Goal: Task Accomplishment & Management: Complete application form

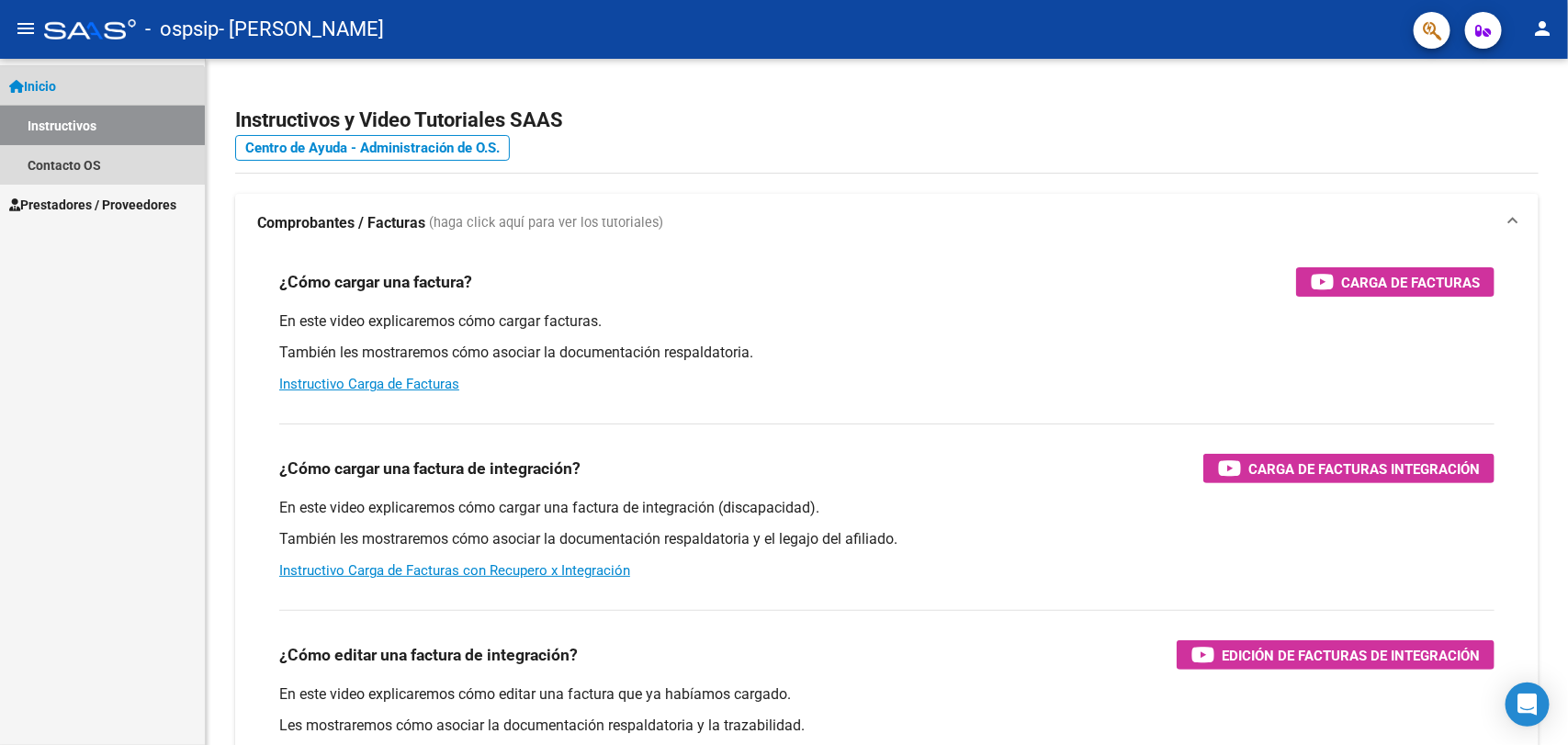
click at [99, 130] on link "Instructivos" at bounding box center [102, 125] width 205 height 40
click at [122, 84] on link "Inicio" at bounding box center [102, 86] width 205 height 40
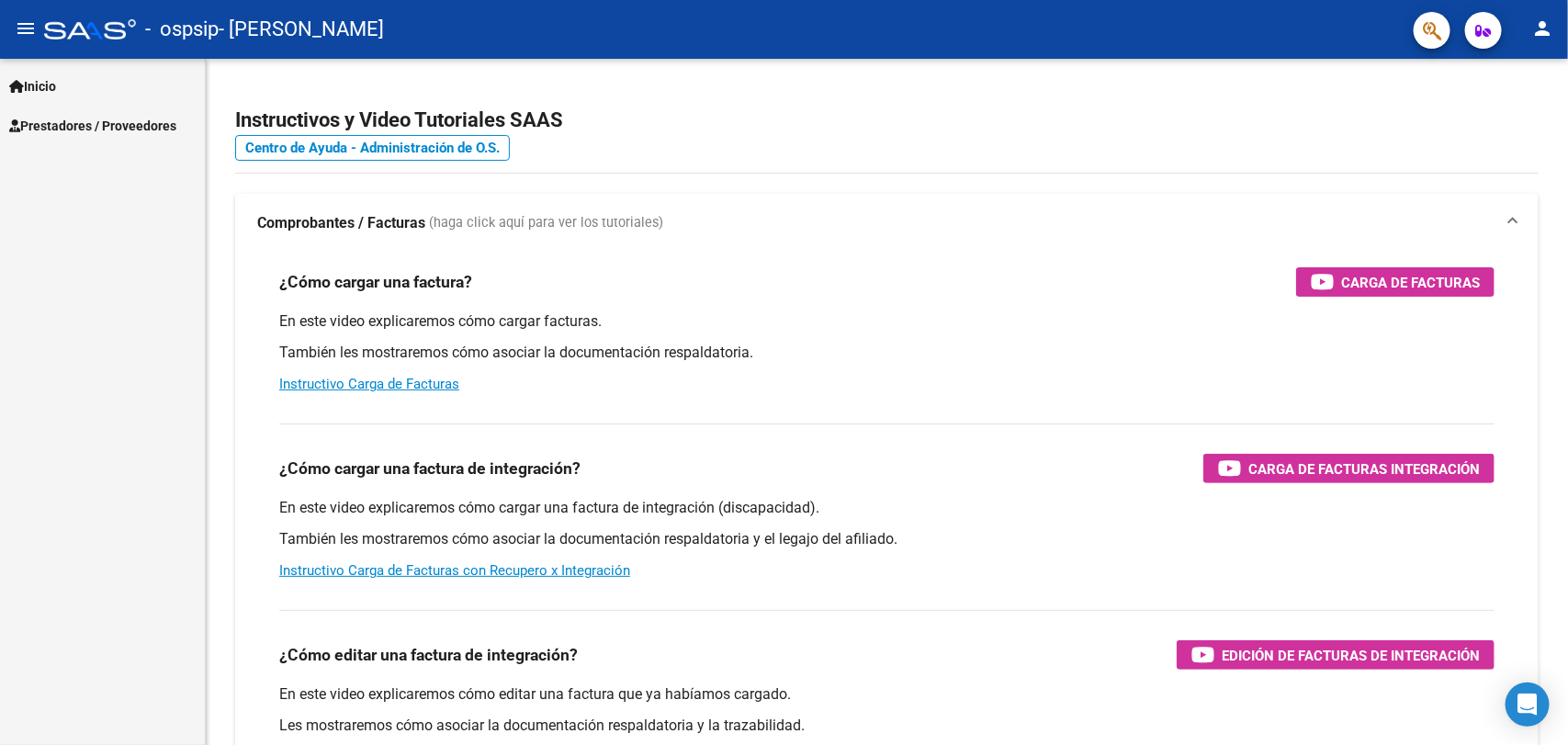
click at [115, 125] on span "Prestadores / Proveedores" at bounding box center [92, 126] width 168 height 20
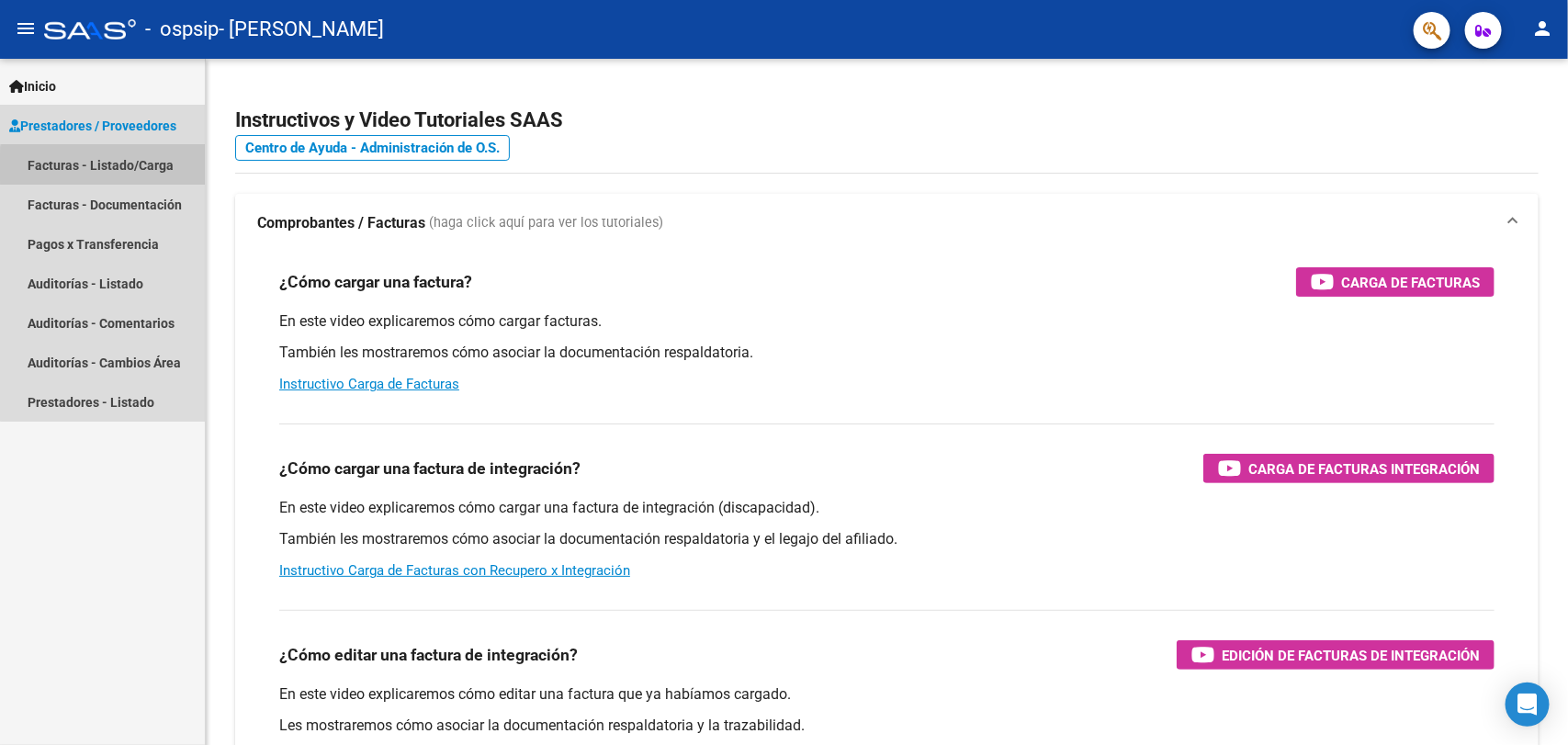
click at [113, 168] on link "Facturas - Listado/Carga" at bounding box center [102, 165] width 205 height 40
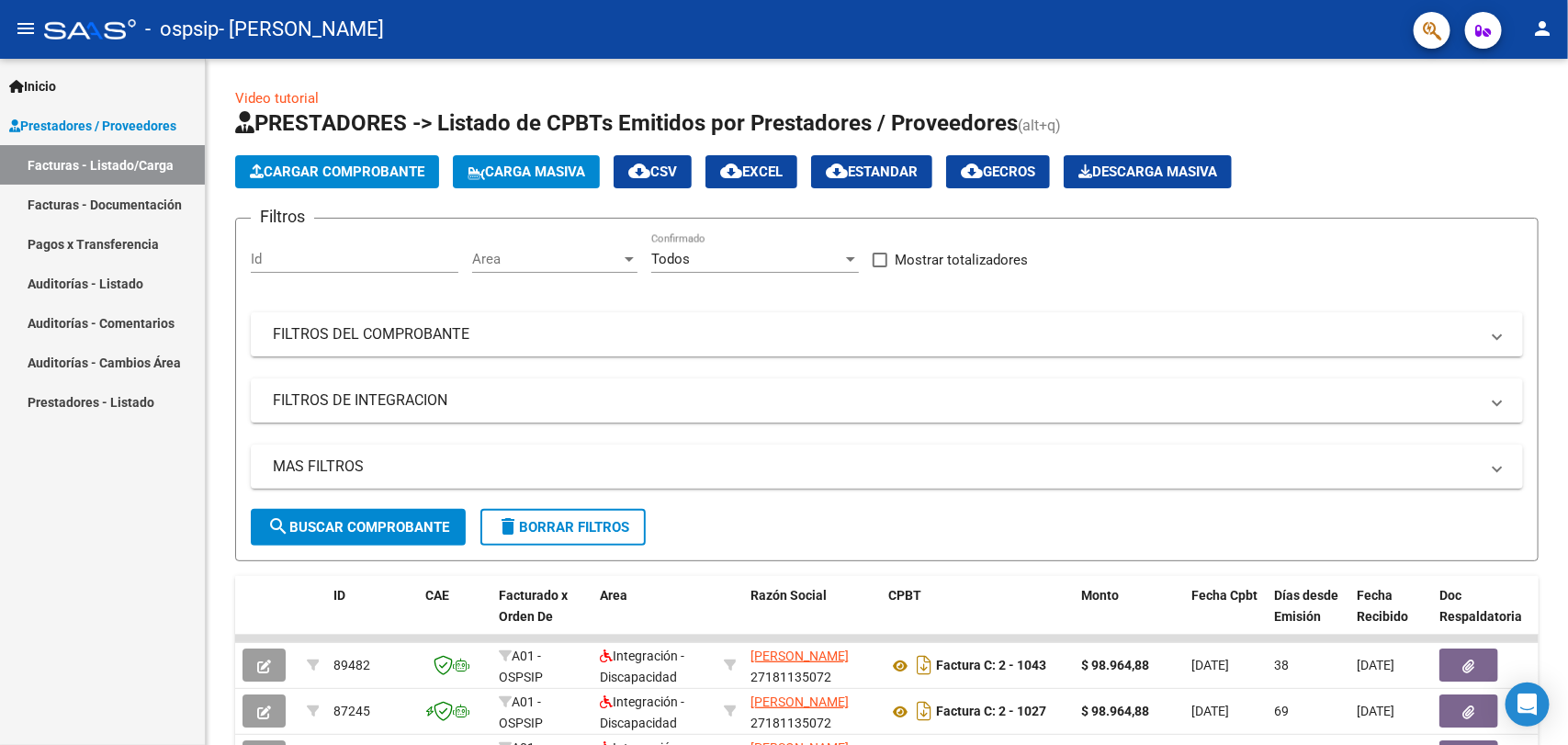
click at [287, 164] on span "Cargar Comprobante" at bounding box center [337, 172] width 175 height 17
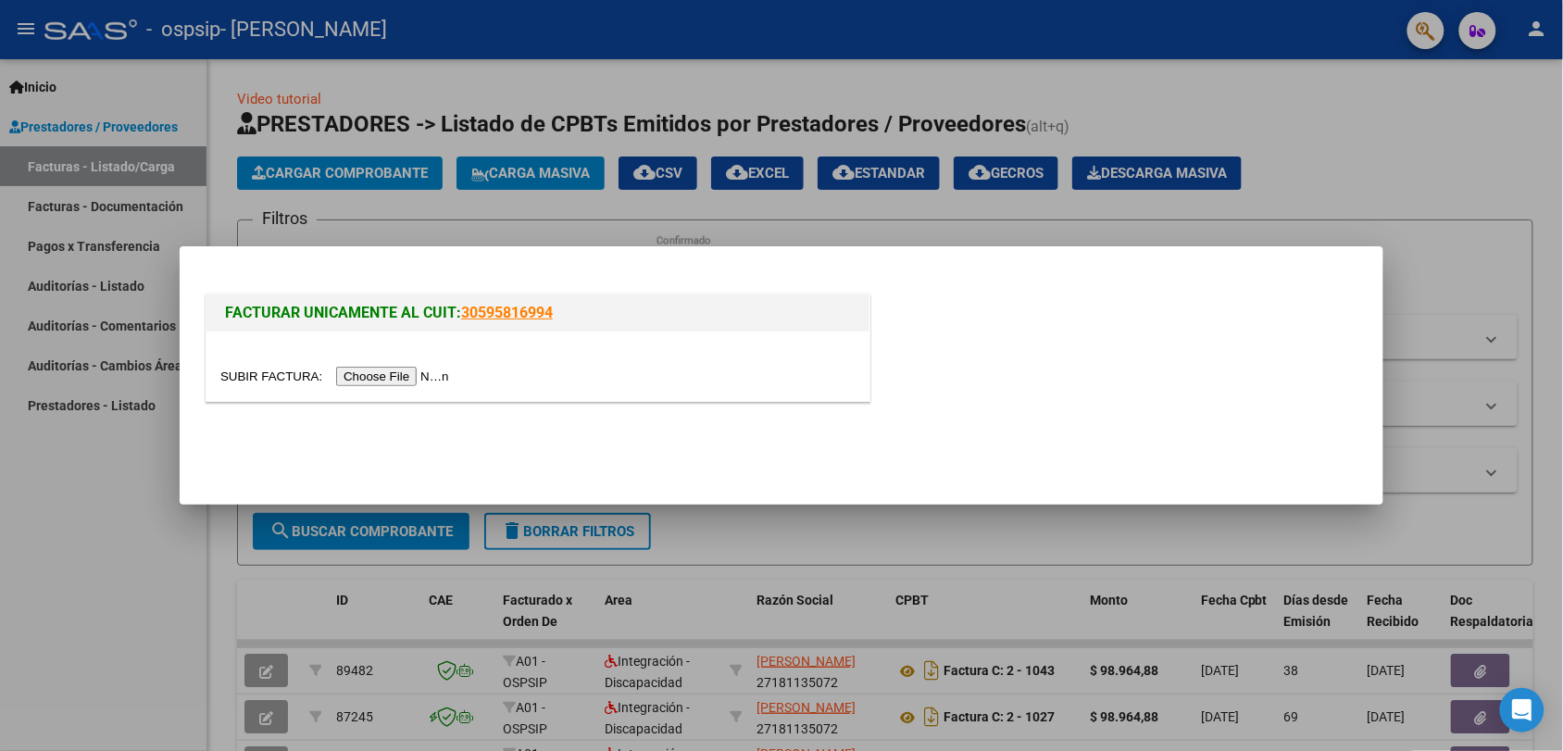
click at [380, 377] on input "file" at bounding box center [337, 376] width 234 height 19
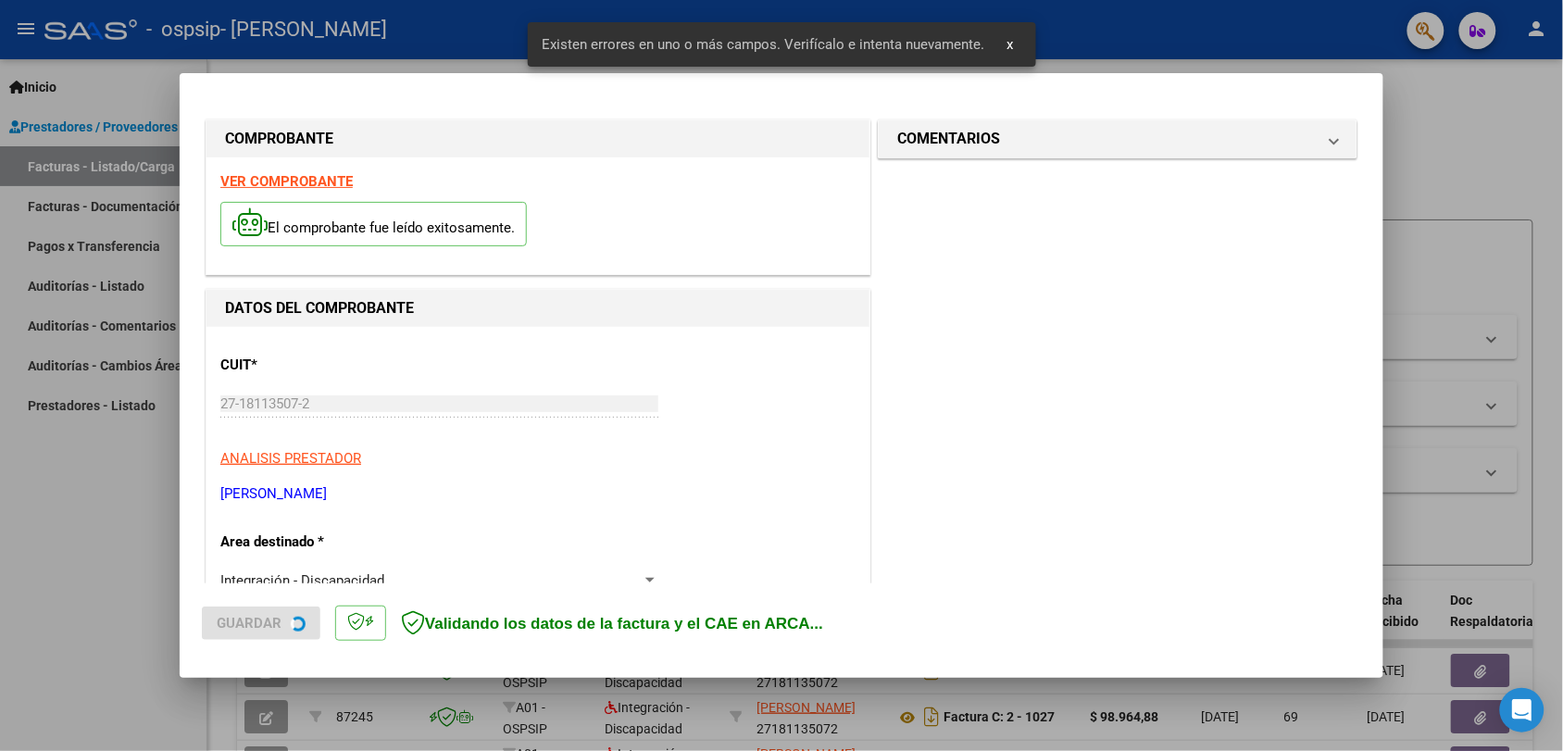
scroll to position [368, 0]
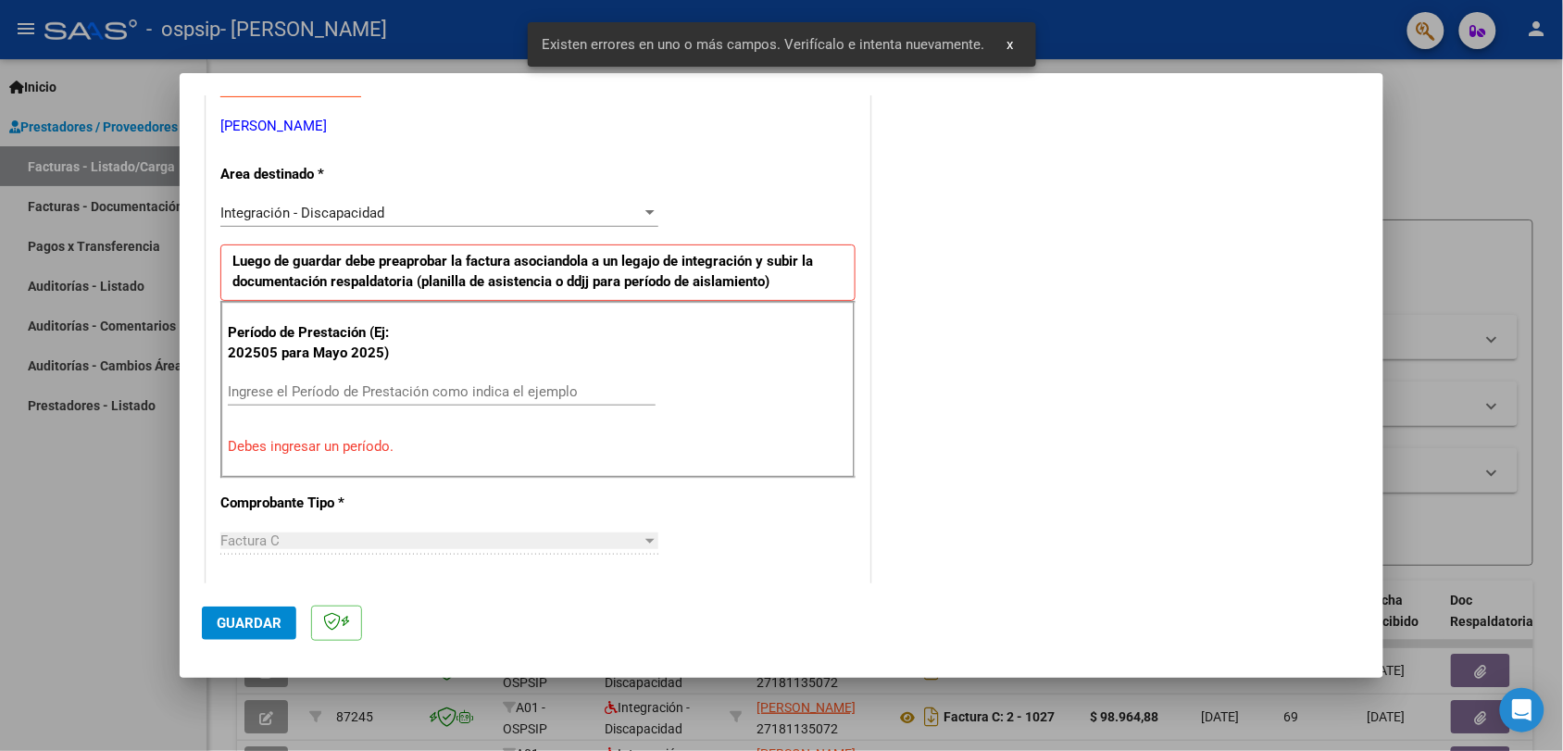
click at [293, 390] on input "Ingrese el Período de Prestación como indica el ejemplo" at bounding box center [442, 391] width 428 height 17
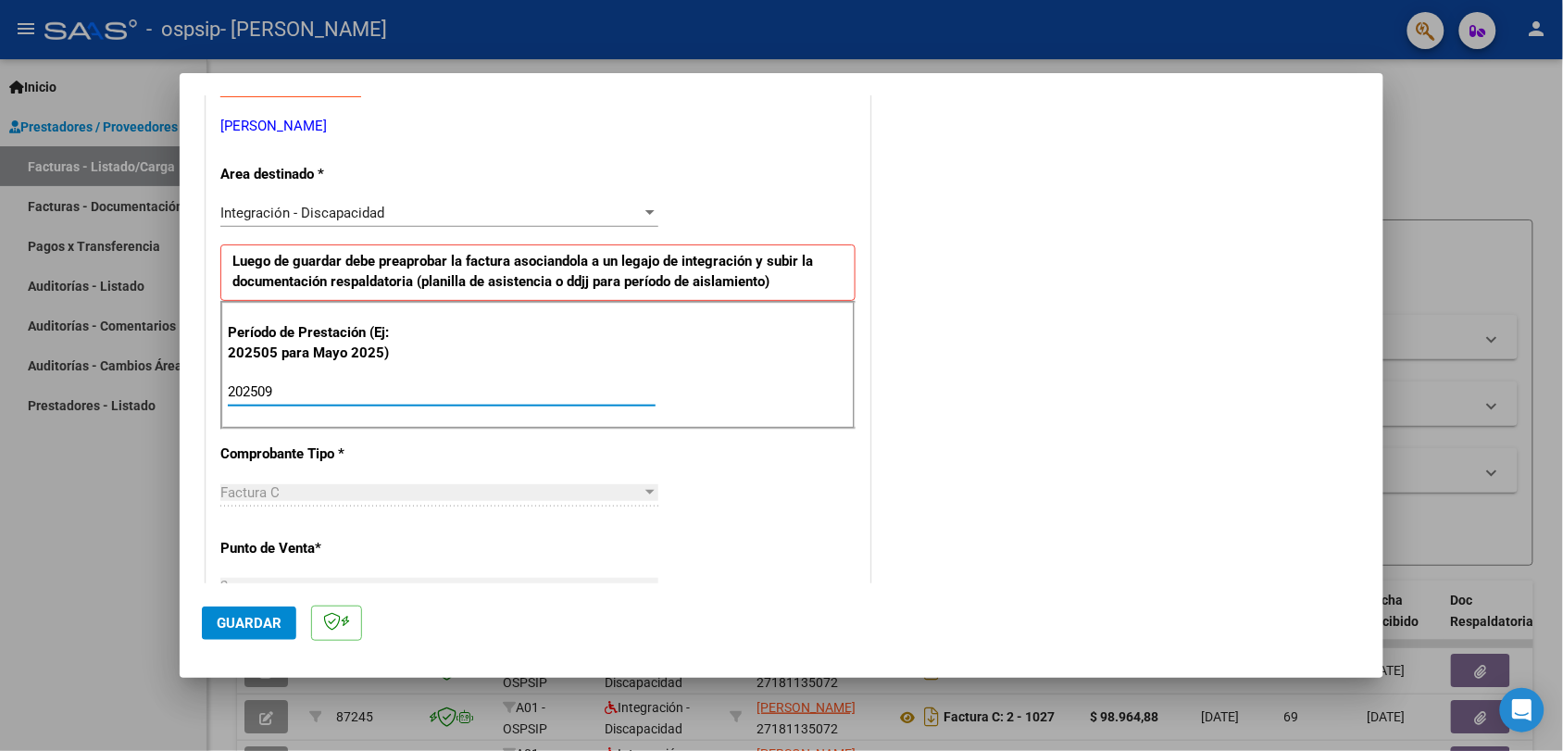
type input "202509"
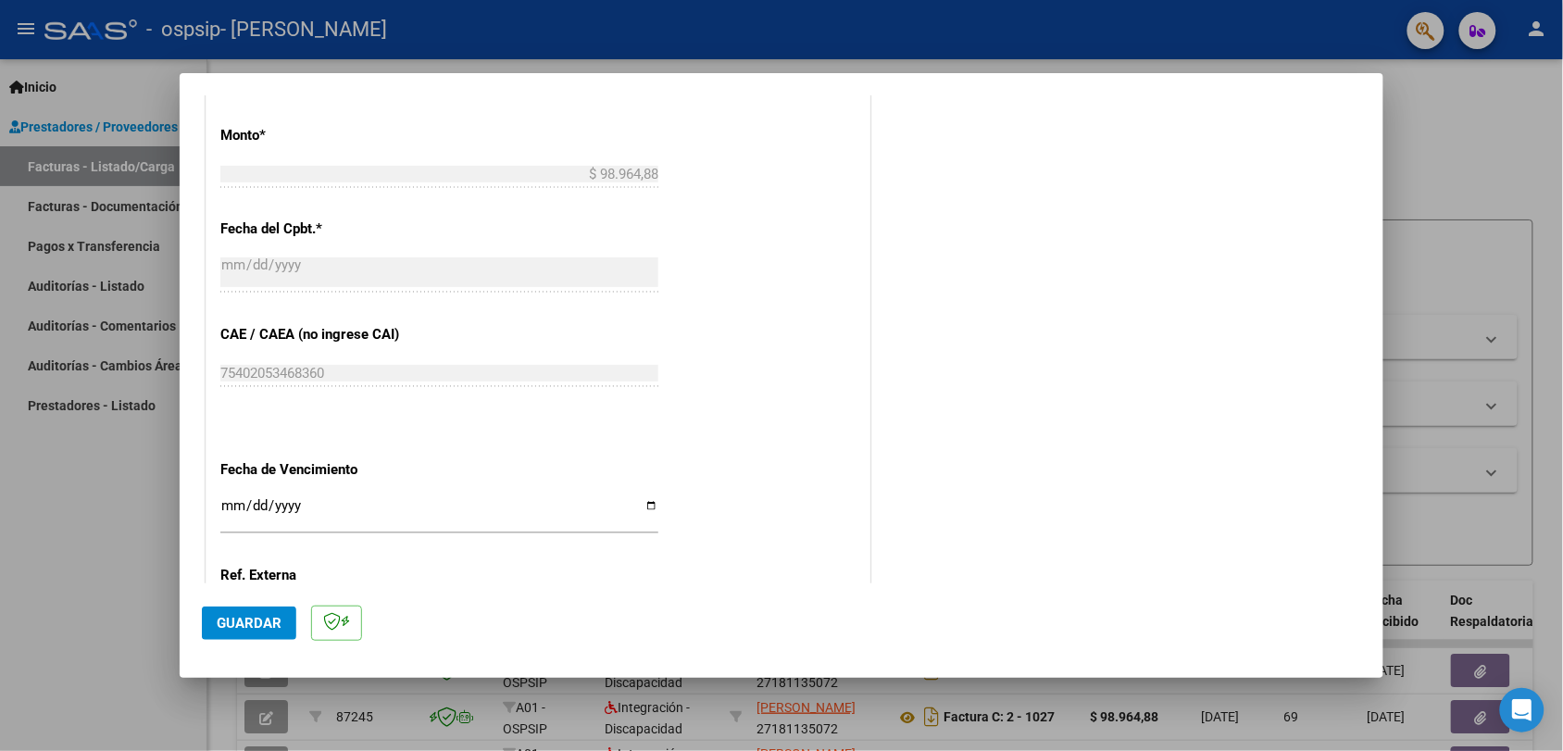
scroll to position [1009, 0]
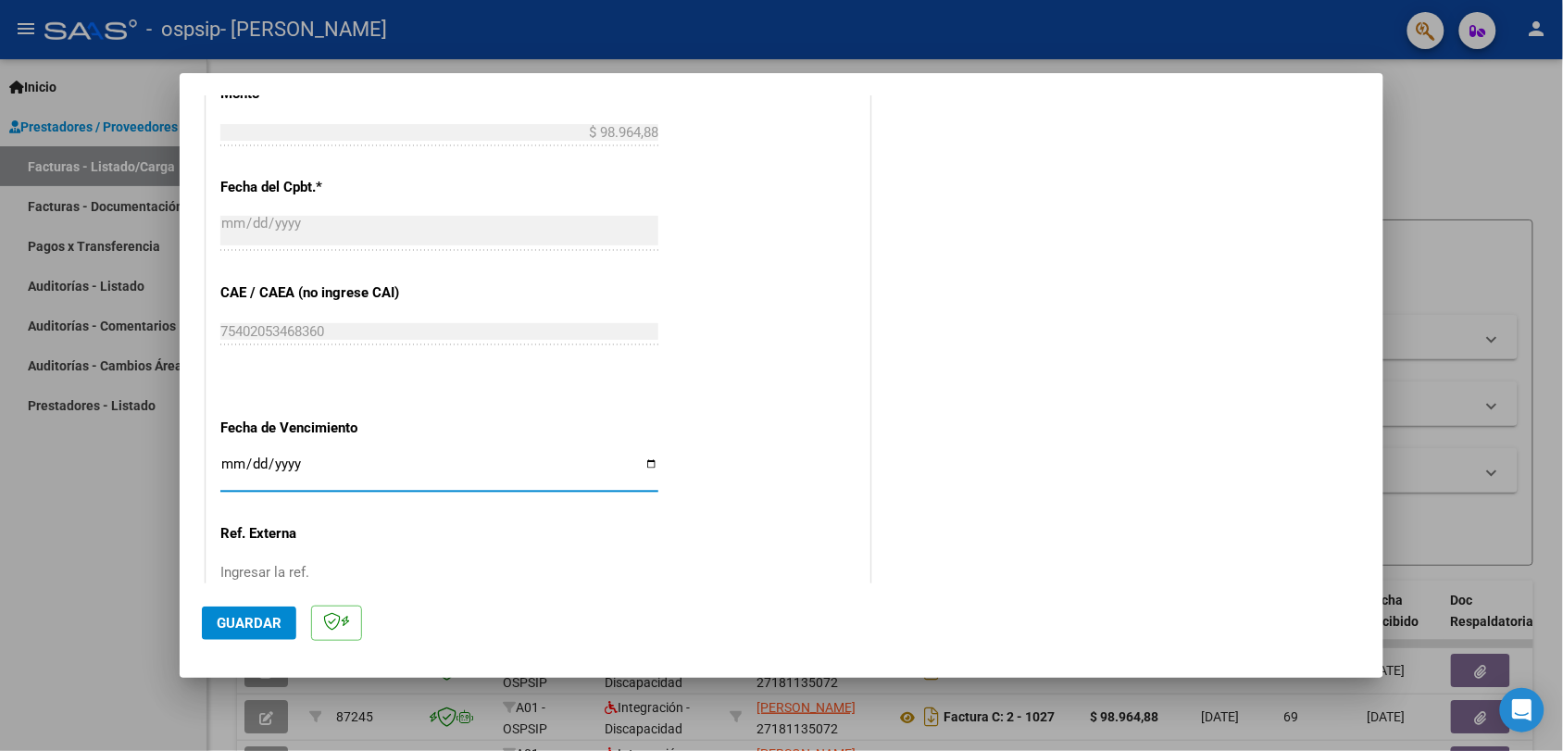
click at [233, 470] on input "Ingresar la fecha" at bounding box center [439, 472] width 438 height 30
type input "[DATE]"
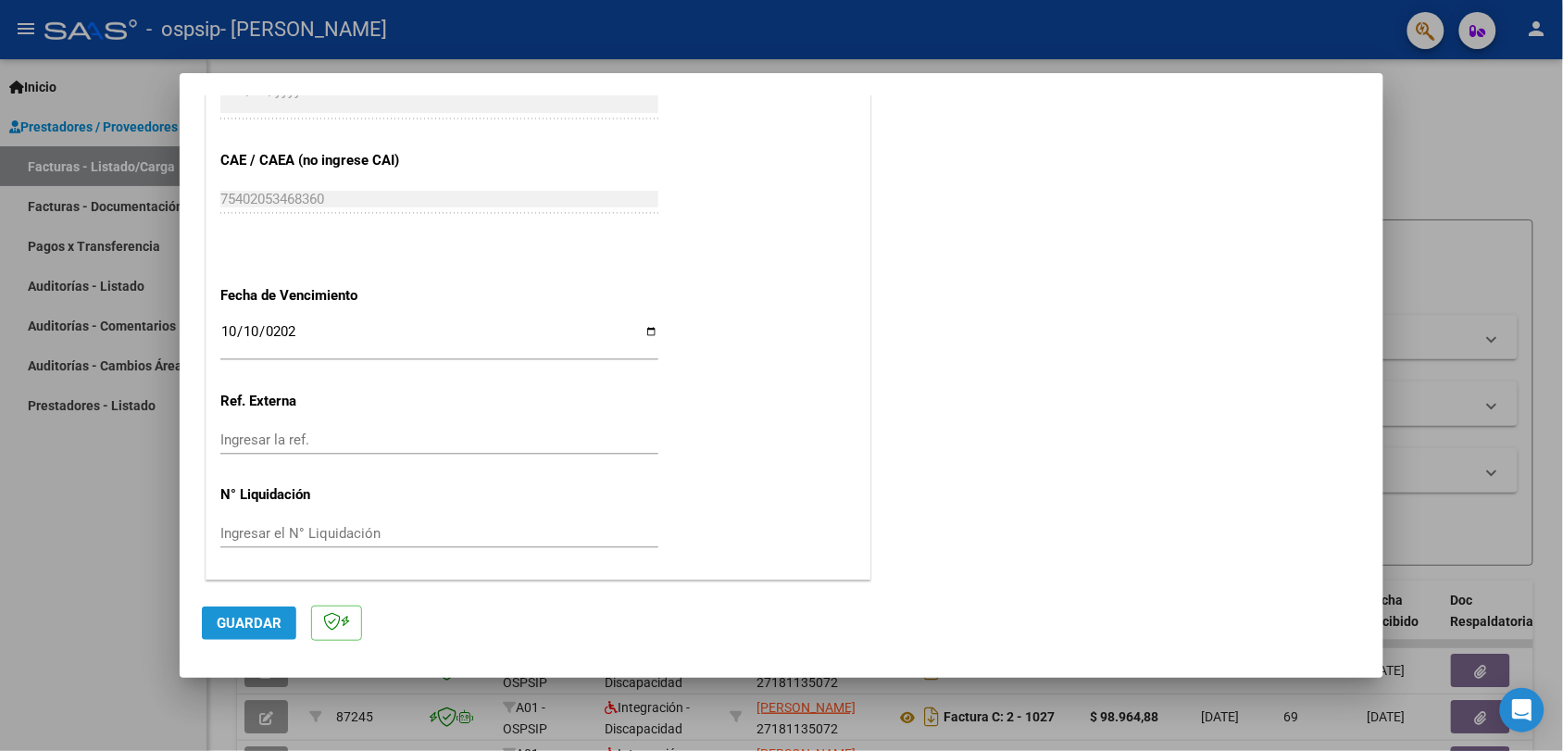
click at [256, 609] on button "Guardar" at bounding box center [249, 623] width 94 height 33
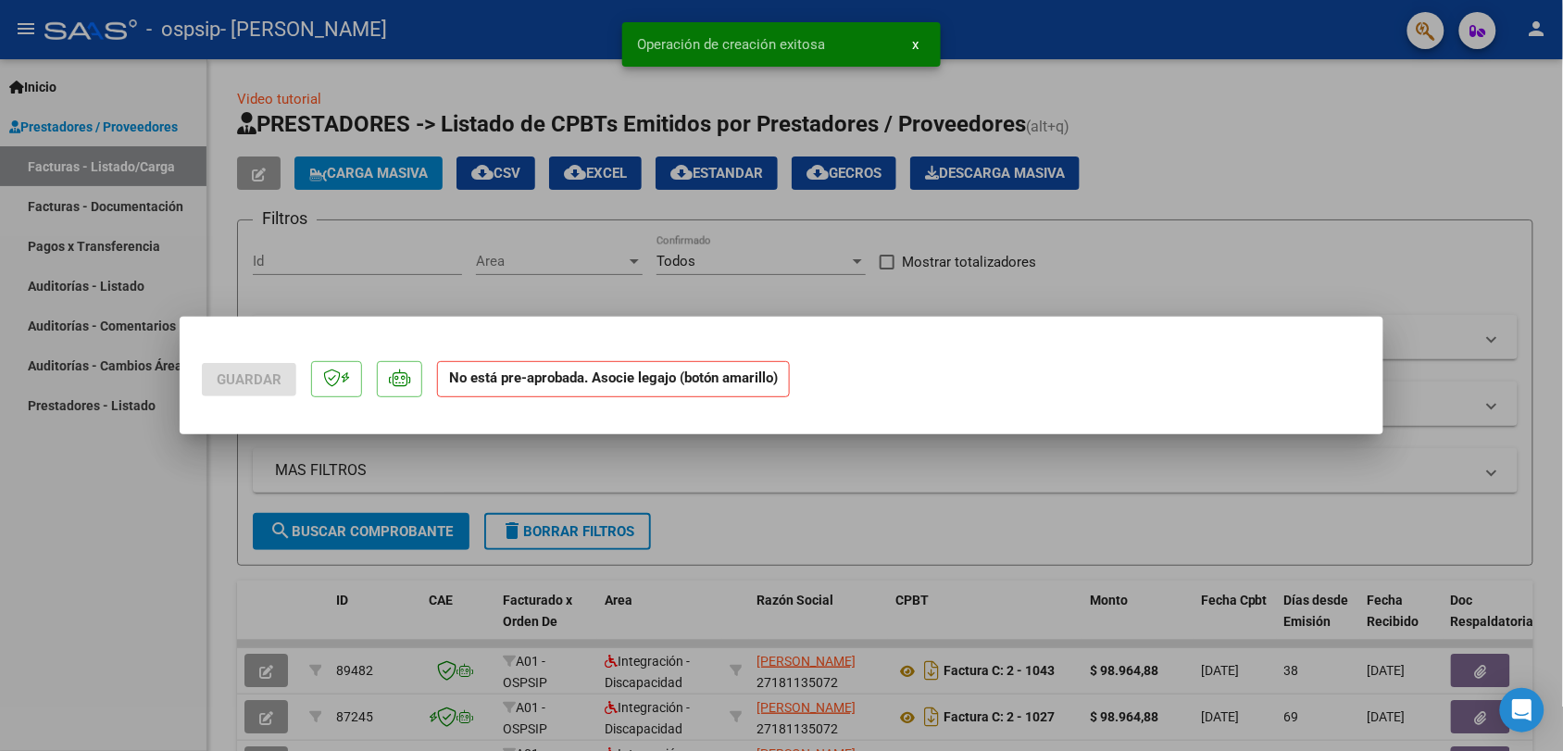
scroll to position [0, 0]
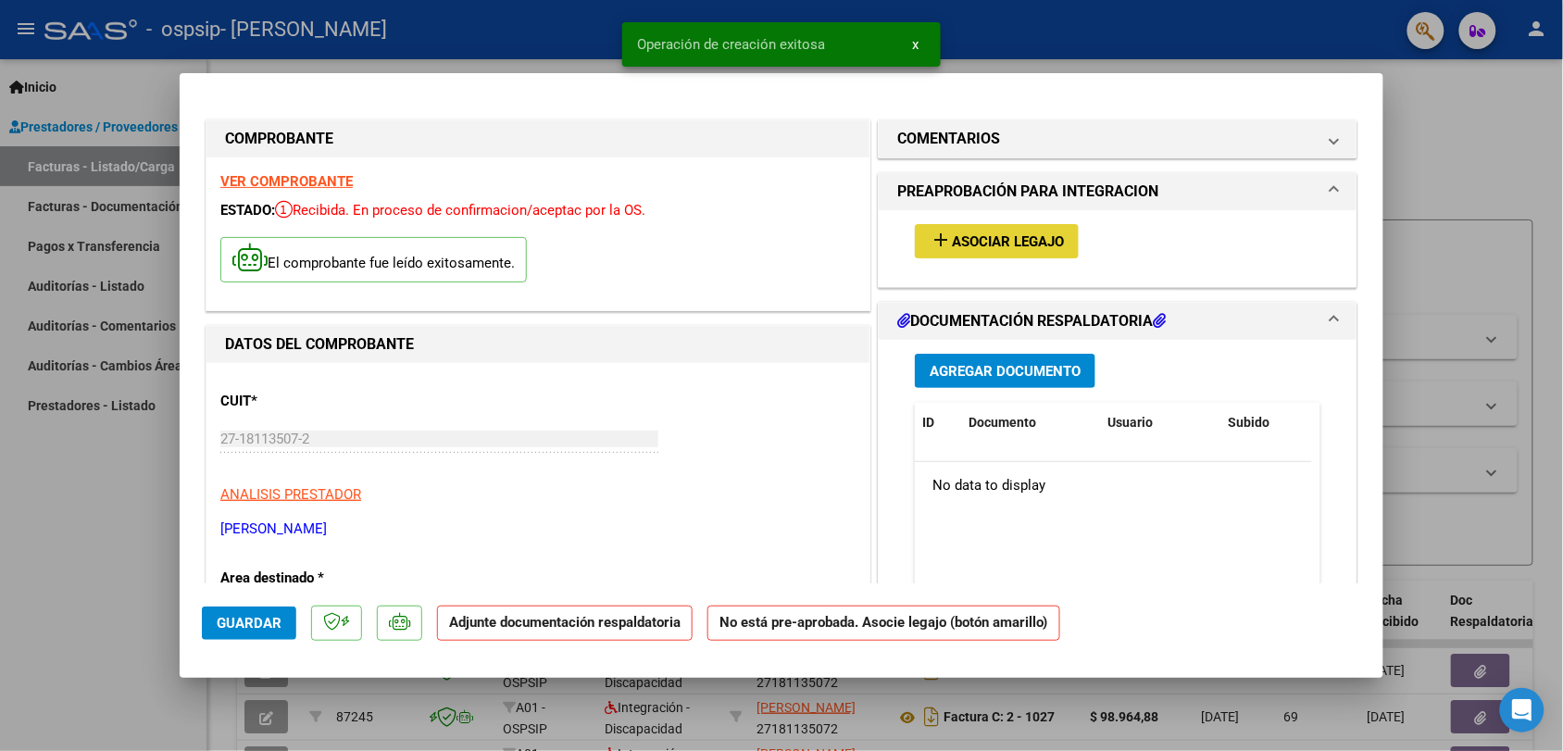
click at [954, 243] on span "Asociar Legajo" at bounding box center [1008, 241] width 112 height 17
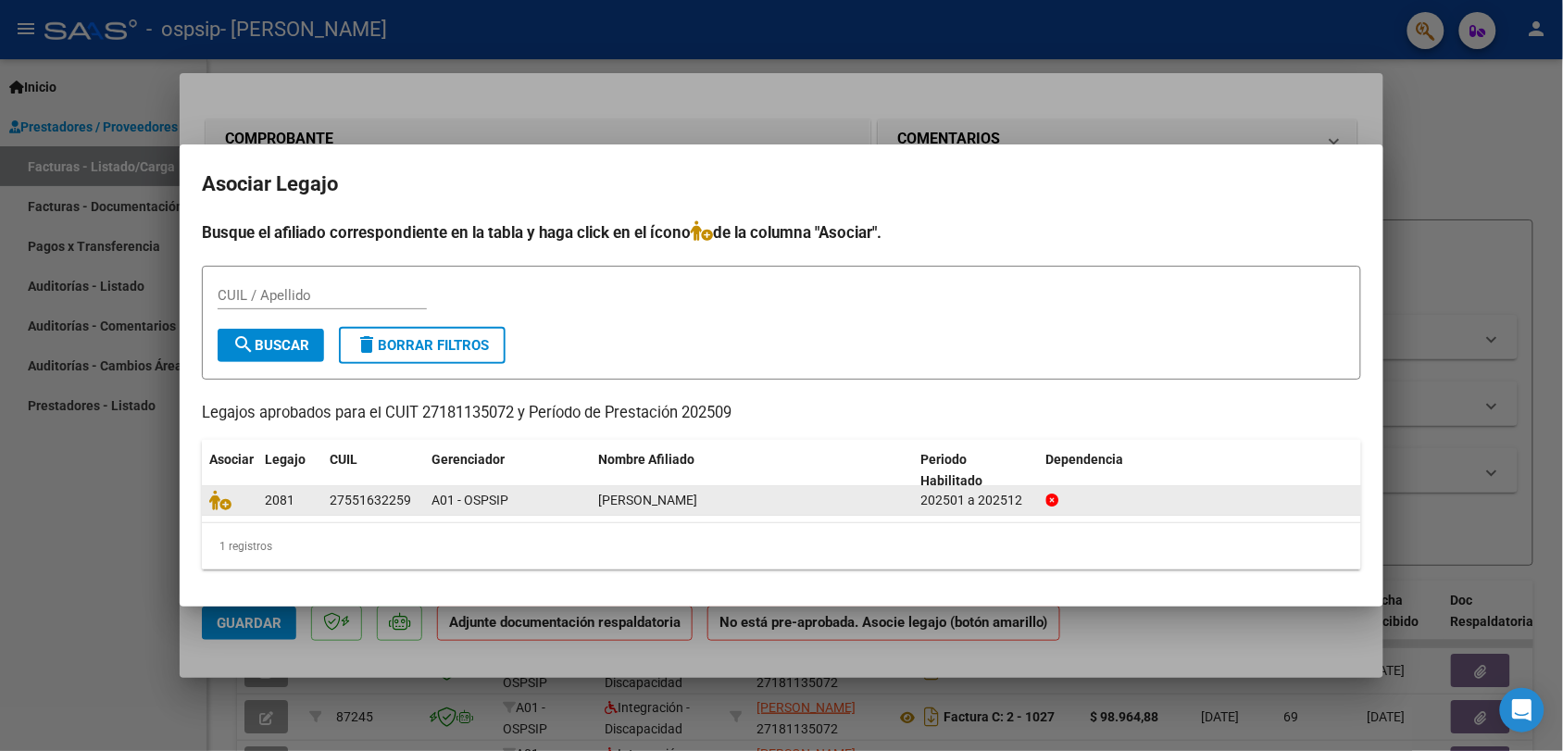
click at [224, 509] on div at bounding box center [229, 500] width 41 height 21
click at [225, 501] on icon at bounding box center [220, 500] width 22 height 20
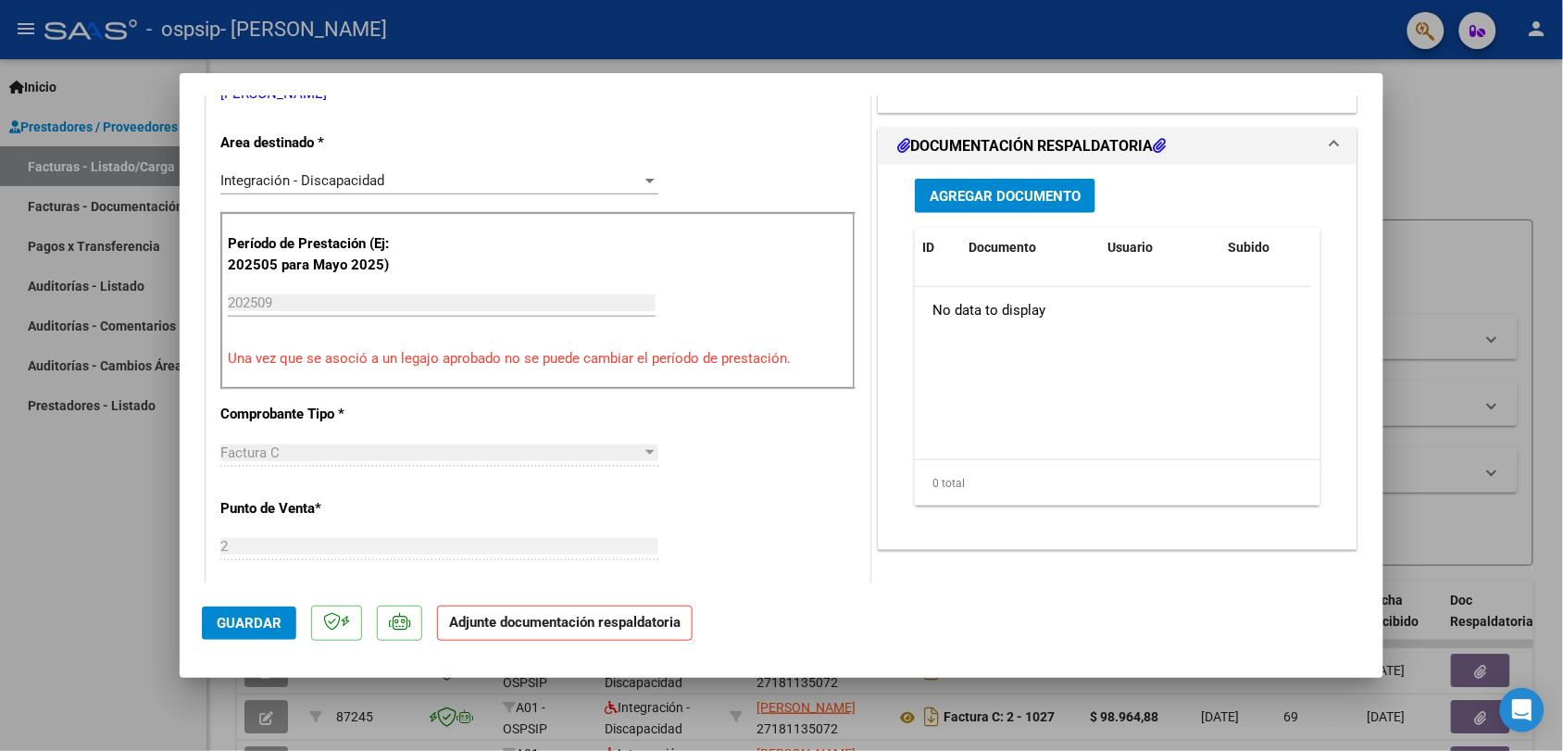
scroll to position [395, 0]
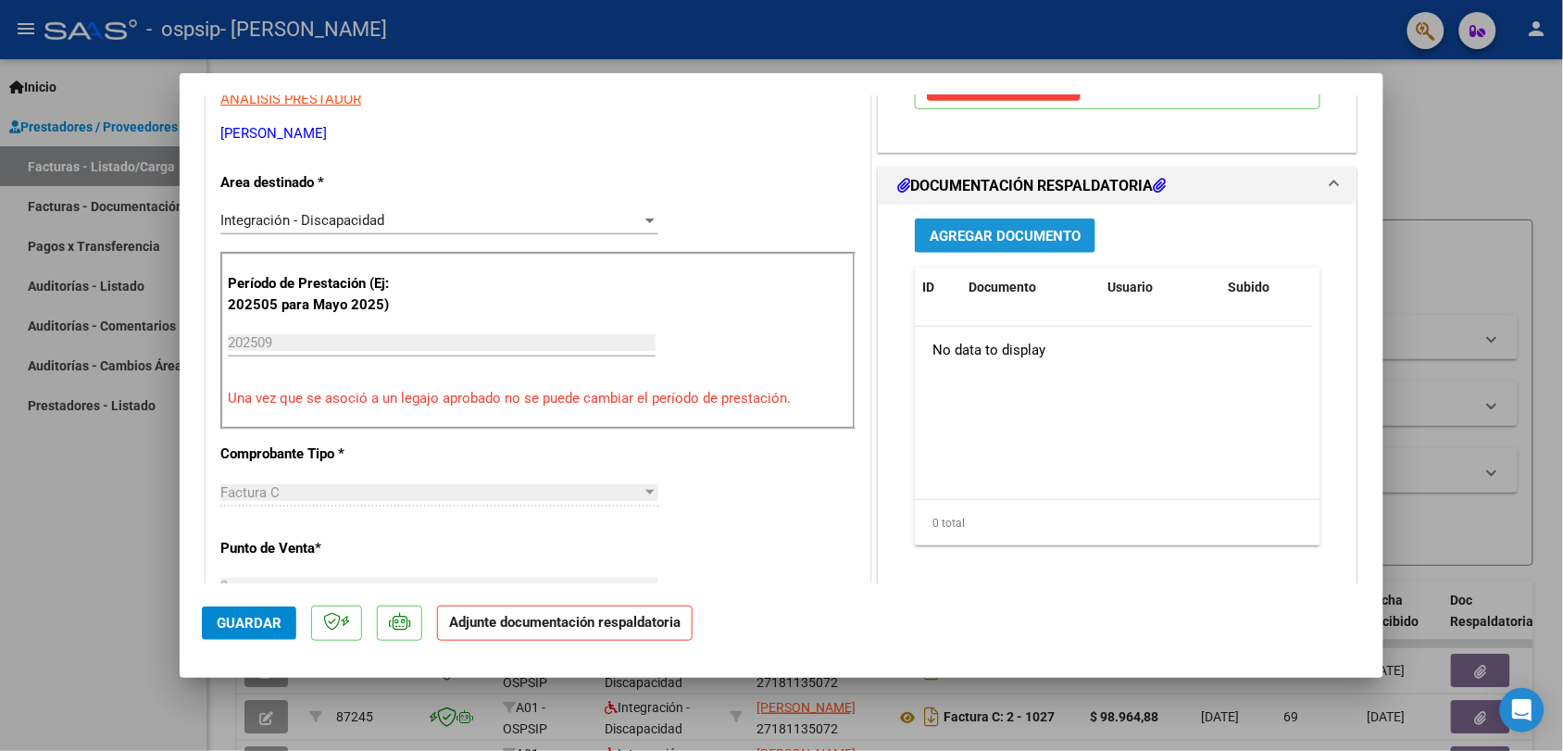
click at [1017, 232] on span "Agregar Documento" at bounding box center [1005, 236] width 151 height 17
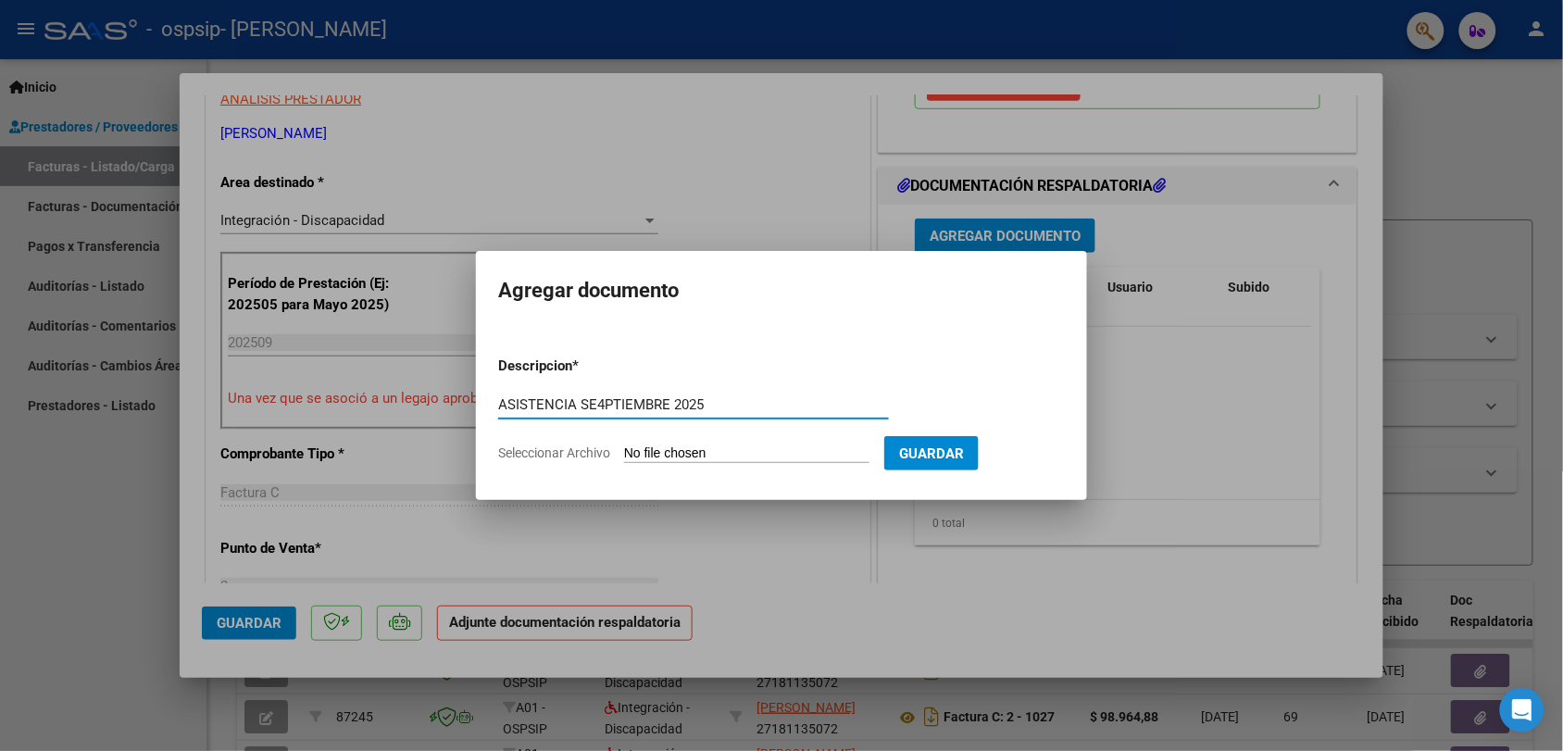
click at [604, 405] on input "ASISTENCIA SE4PTIEMBRE 2025" at bounding box center [693, 404] width 391 height 17
type input "ASISTENCIA SEPTIEMBRE 2025"
click at [690, 445] on input "Seleccionar Archivo" at bounding box center [746, 454] width 245 height 18
type input "C:\fakepath\ASISTENCIA [DATE]- [GEOGRAPHIC_DATA], GIULIANA- PSP.pdf"
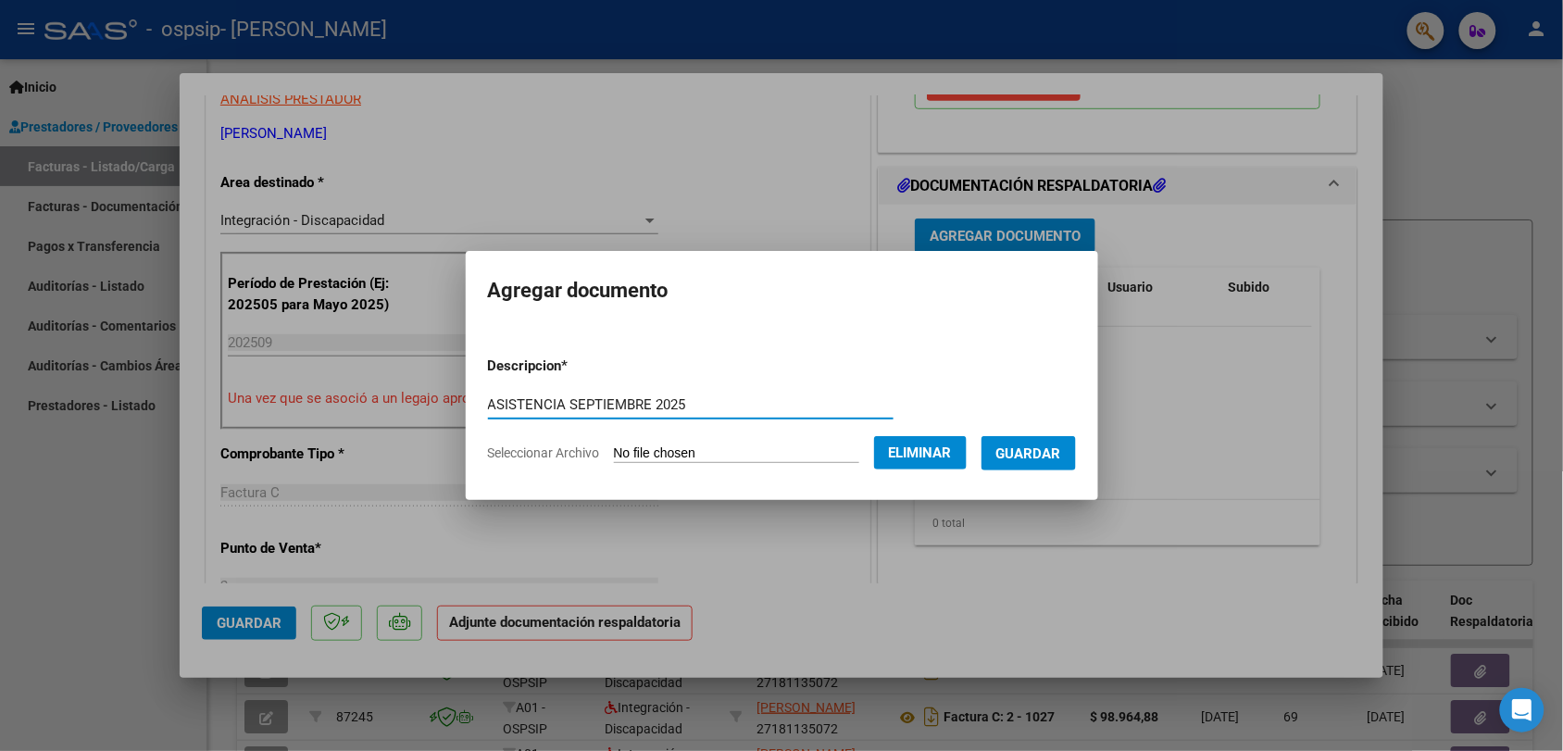
click at [690, 396] on input "ASISTENCIA SEPTIEMBRE 2025" at bounding box center [691, 404] width 406 height 17
type input "ASISTENCIA [DATE] VERGARA, GIULIANA PSP"
click at [1037, 456] on span "Guardar" at bounding box center [1028, 453] width 65 height 17
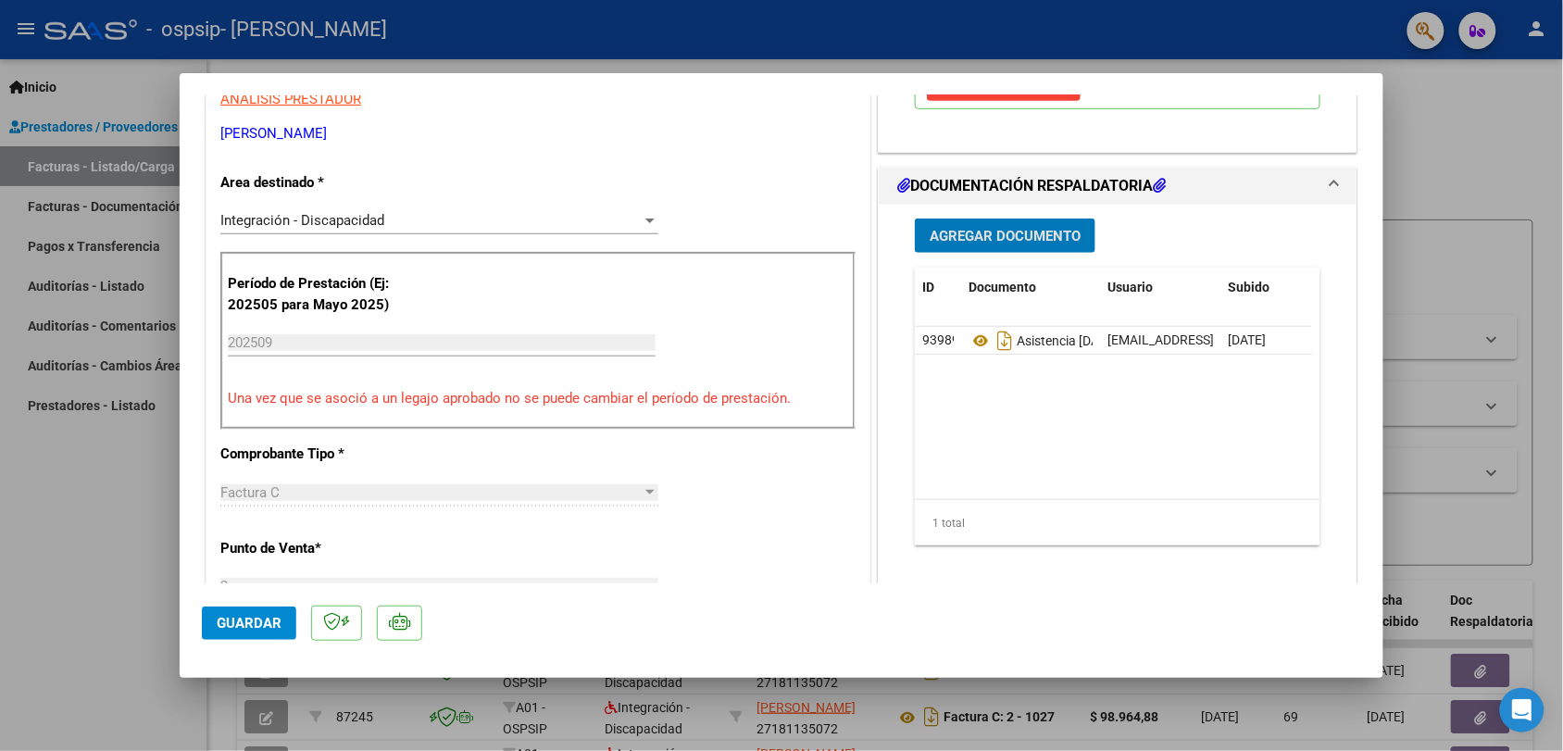
click at [955, 233] on span "Agregar Documento" at bounding box center [1005, 236] width 151 height 17
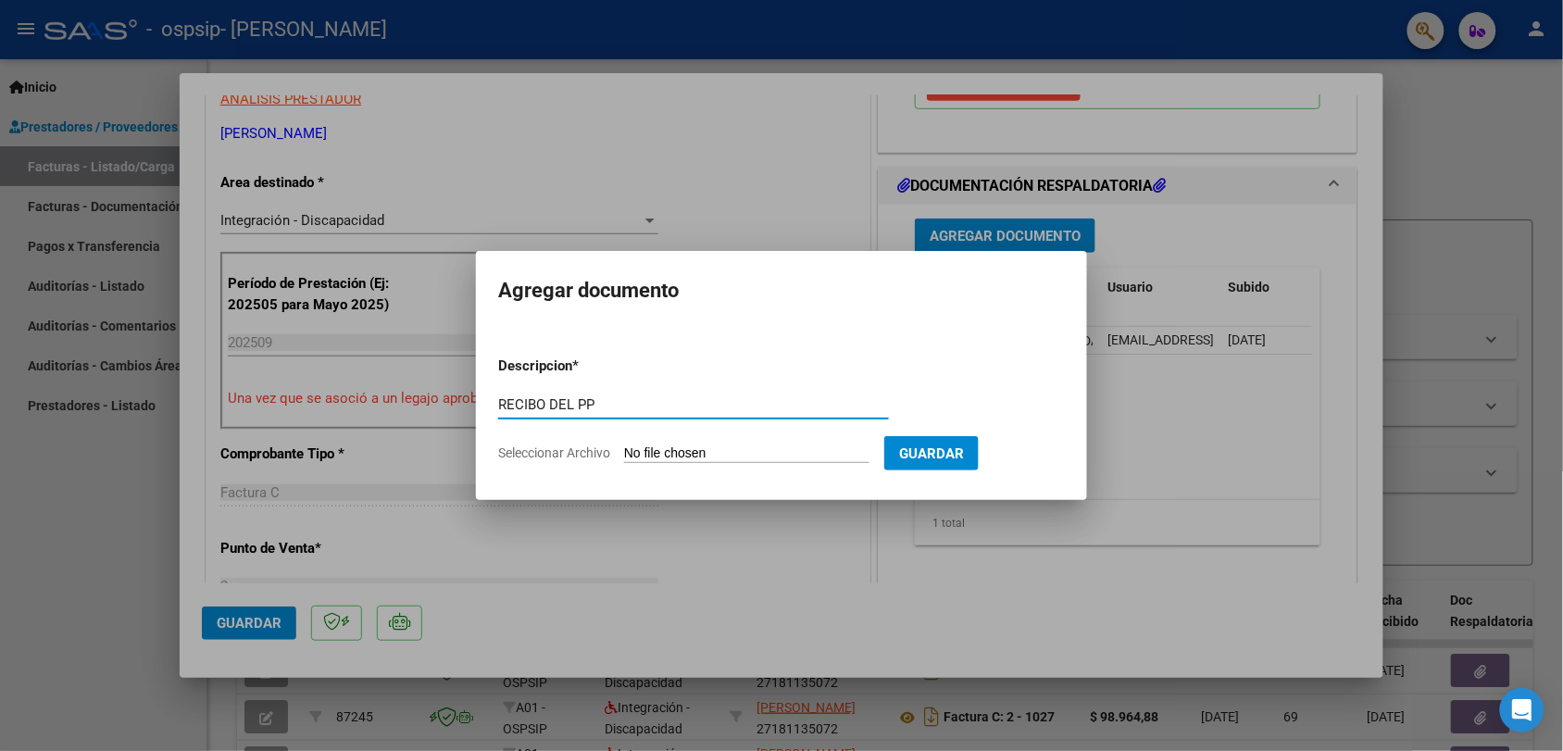
type input "RECIBO DEL PP"
click at [713, 447] on input "Seleccionar Archivo" at bounding box center [746, 454] width 245 height 18
type input "C:\fakepath\Recibo del [PERSON_NAME].pdf"
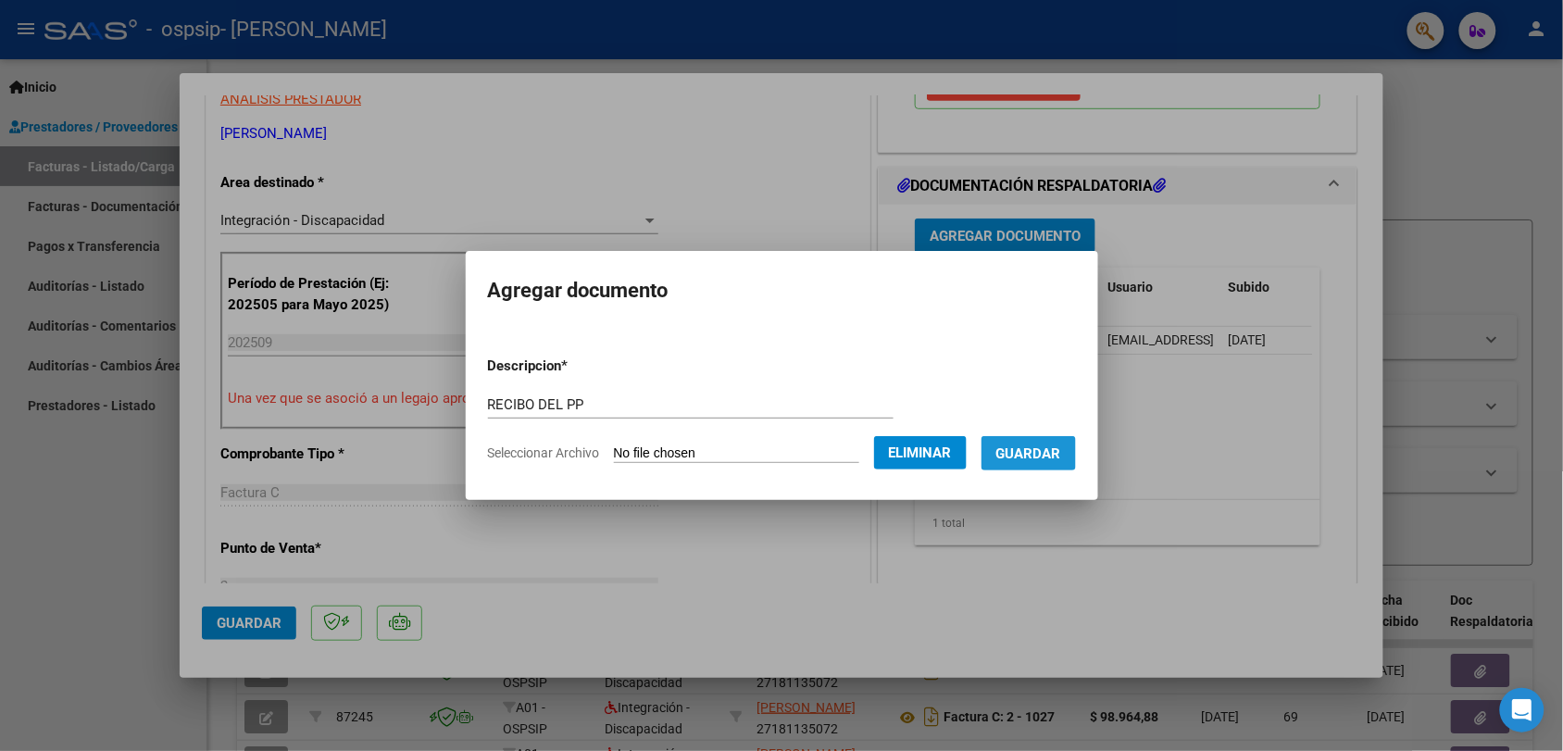
click at [1046, 449] on span "Guardar" at bounding box center [1028, 453] width 65 height 17
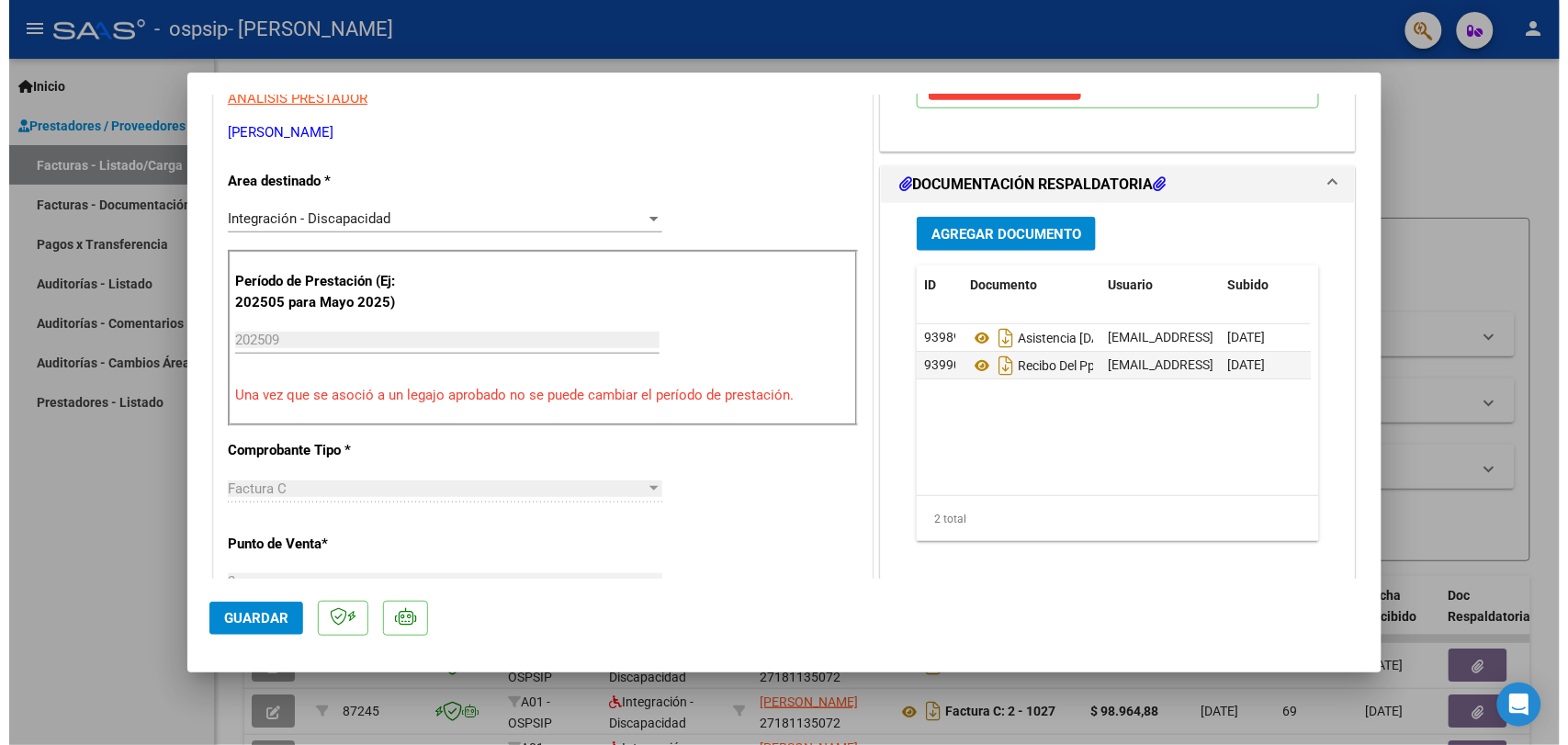
scroll to position [567, 0]
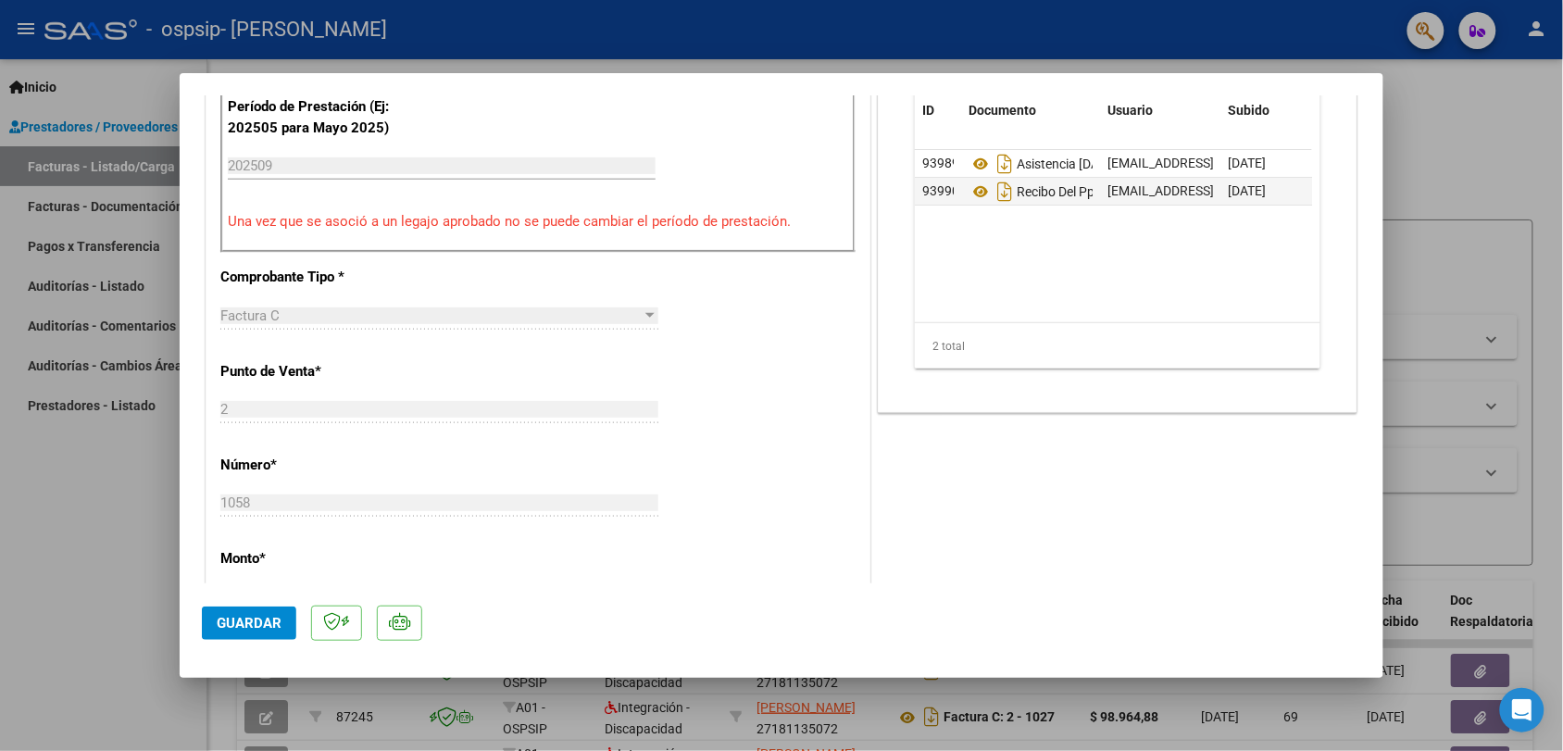
drag, startPoint x: 1384, startPoint y: 349, endPoint x: 1389, endPoint y: 408, distance: 59.4
click at [1389, 408] on div at bounding box center [781, 375] width 1563 height 751
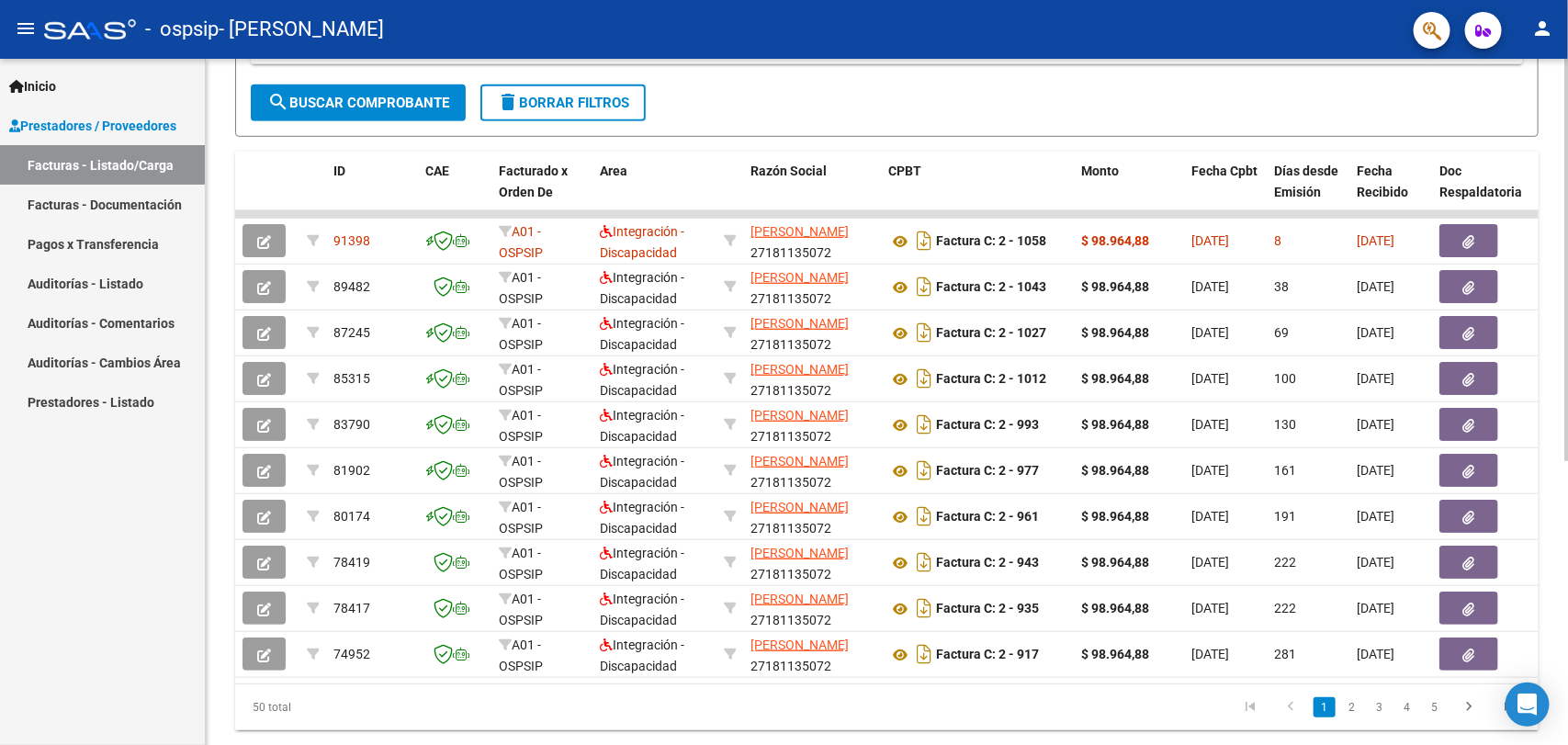
scroll to position [424, 0]
click at [1567, 452] on div at bounding box center [1566, 518] width 5 height 403
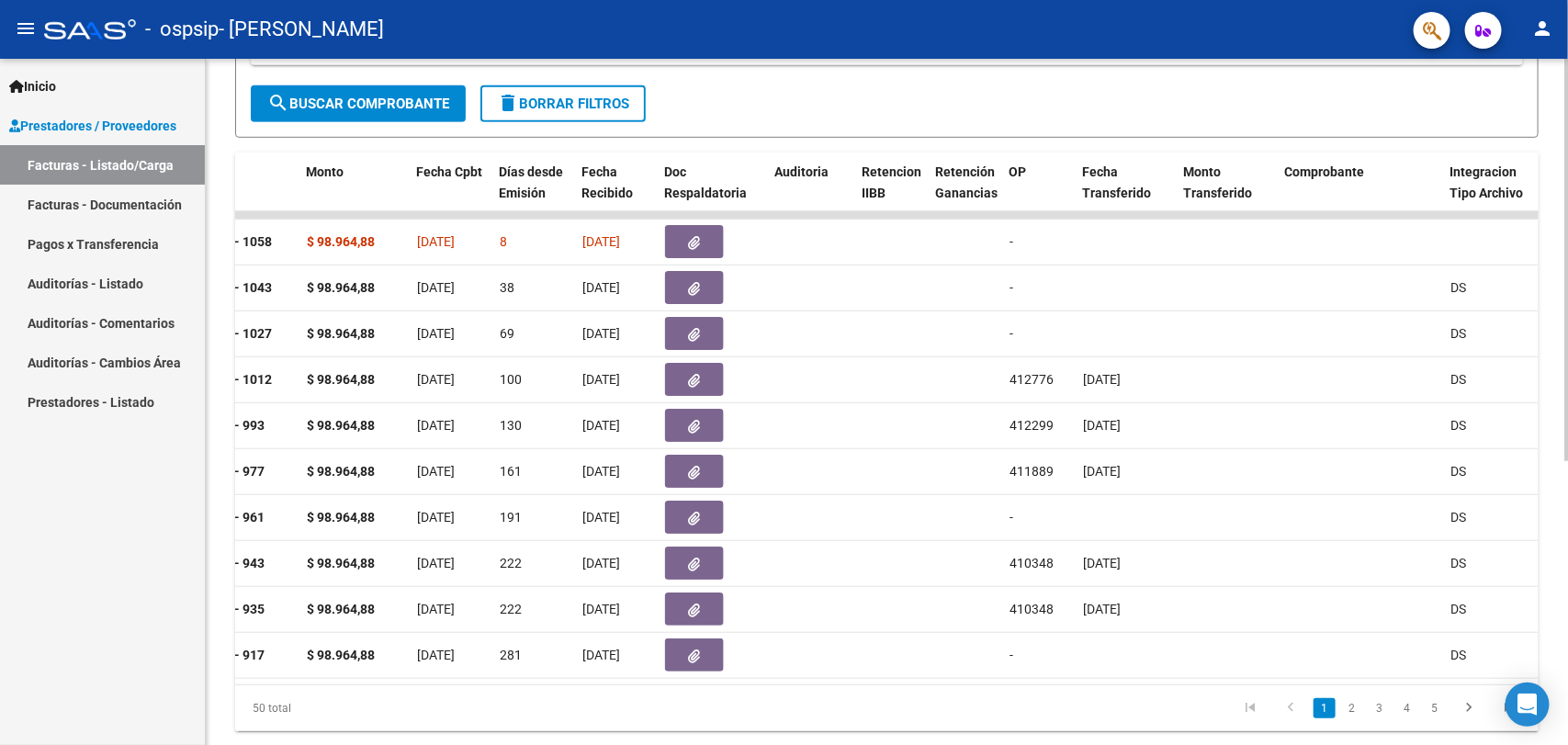
scroll to position [0, 736]
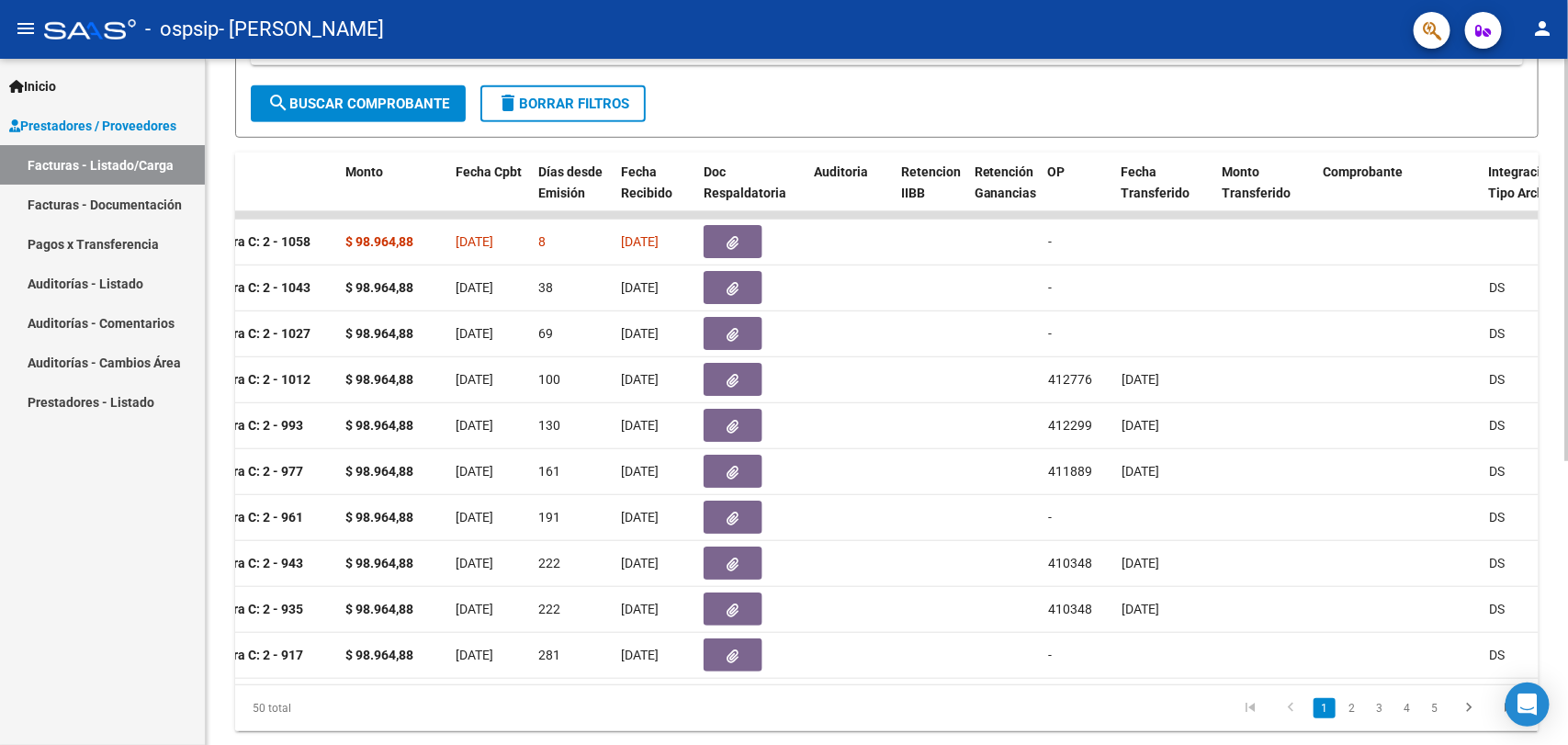
click at [1567, 316] on div at bounding box center [1566, 518] width 5 height 403
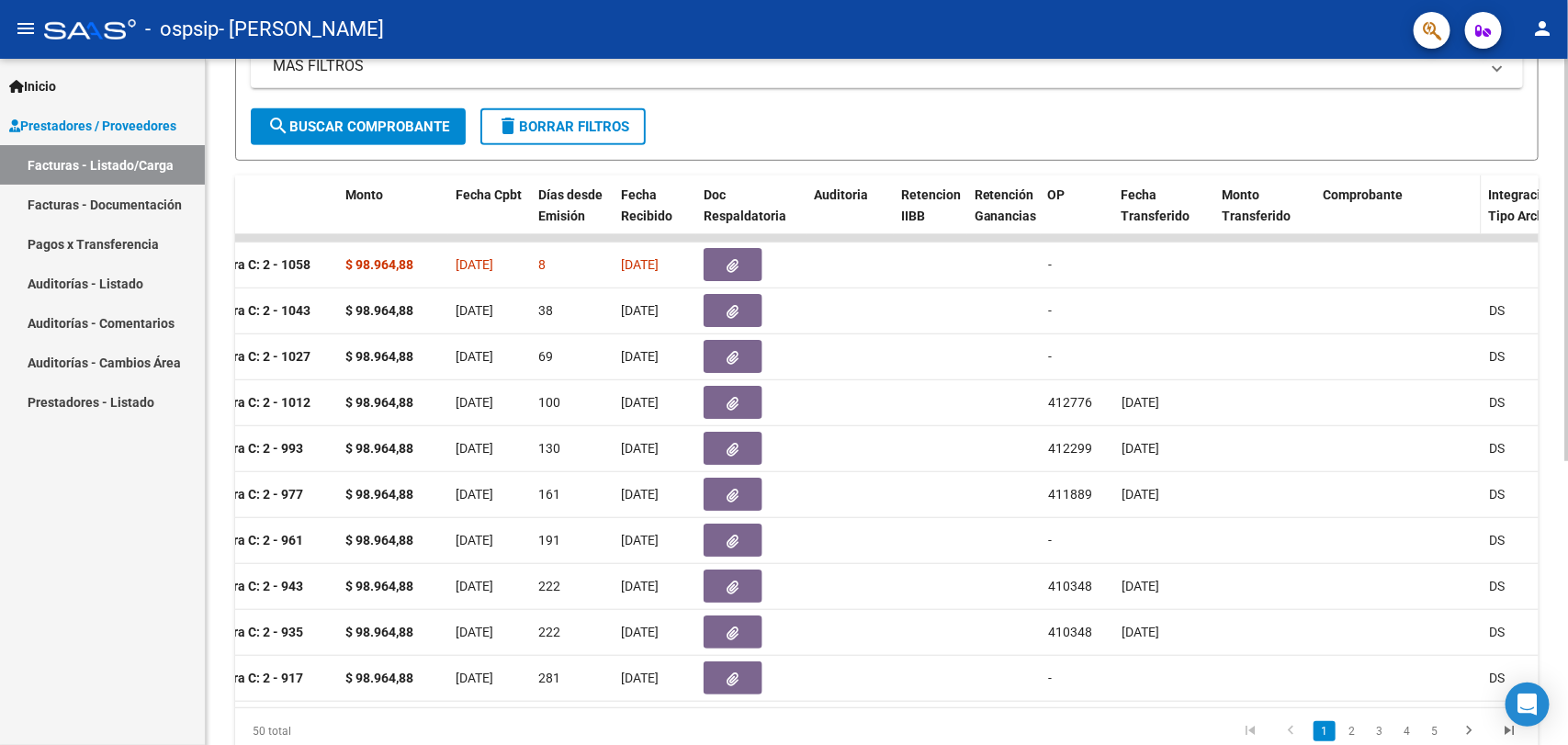
click at [1358, 187] on span "Comprobante" at bounding box center [1363, 194] width 80 height 15
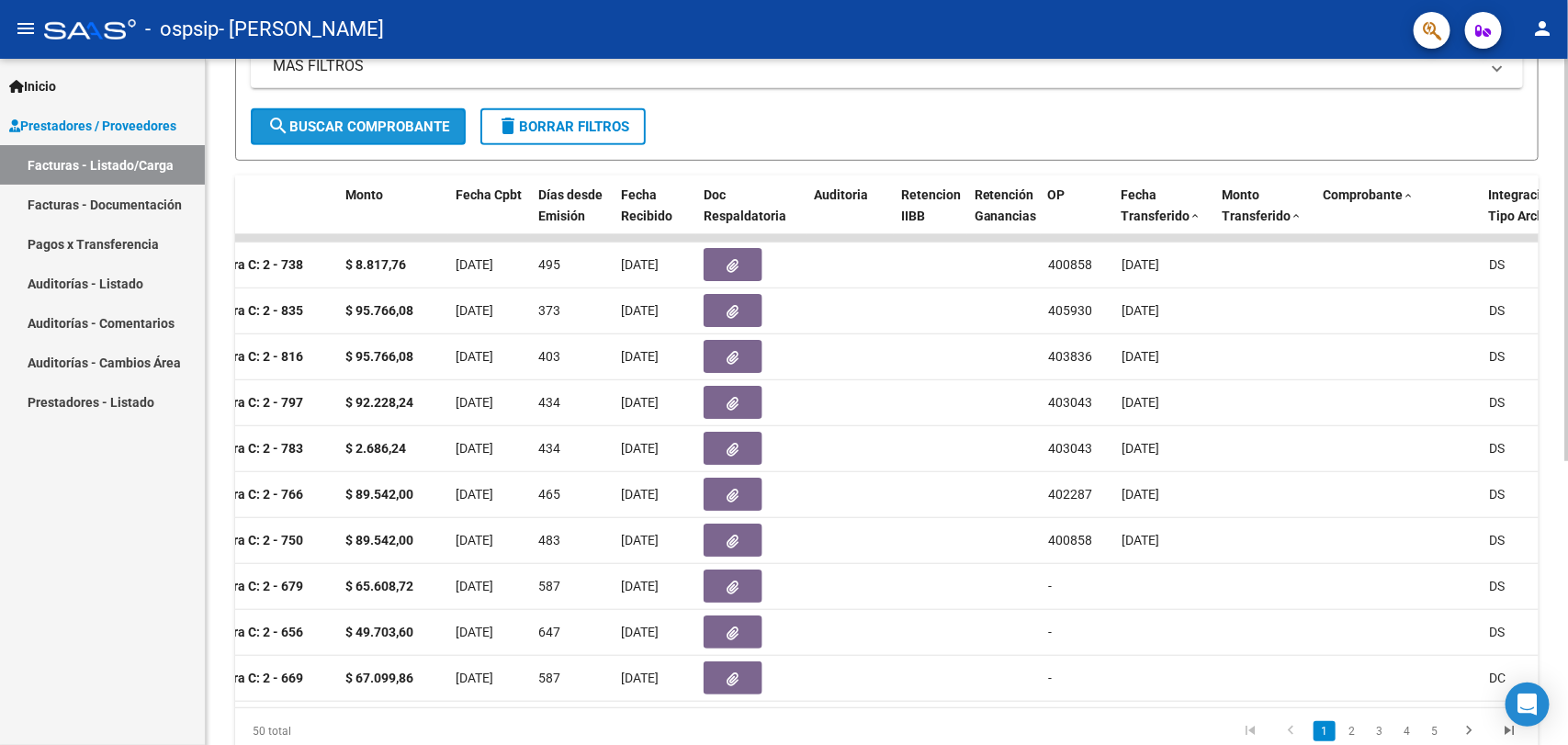
click at [331, 118] on span "search Buscar Comprobante" at bounding box center [357, 126] width 181 height 17
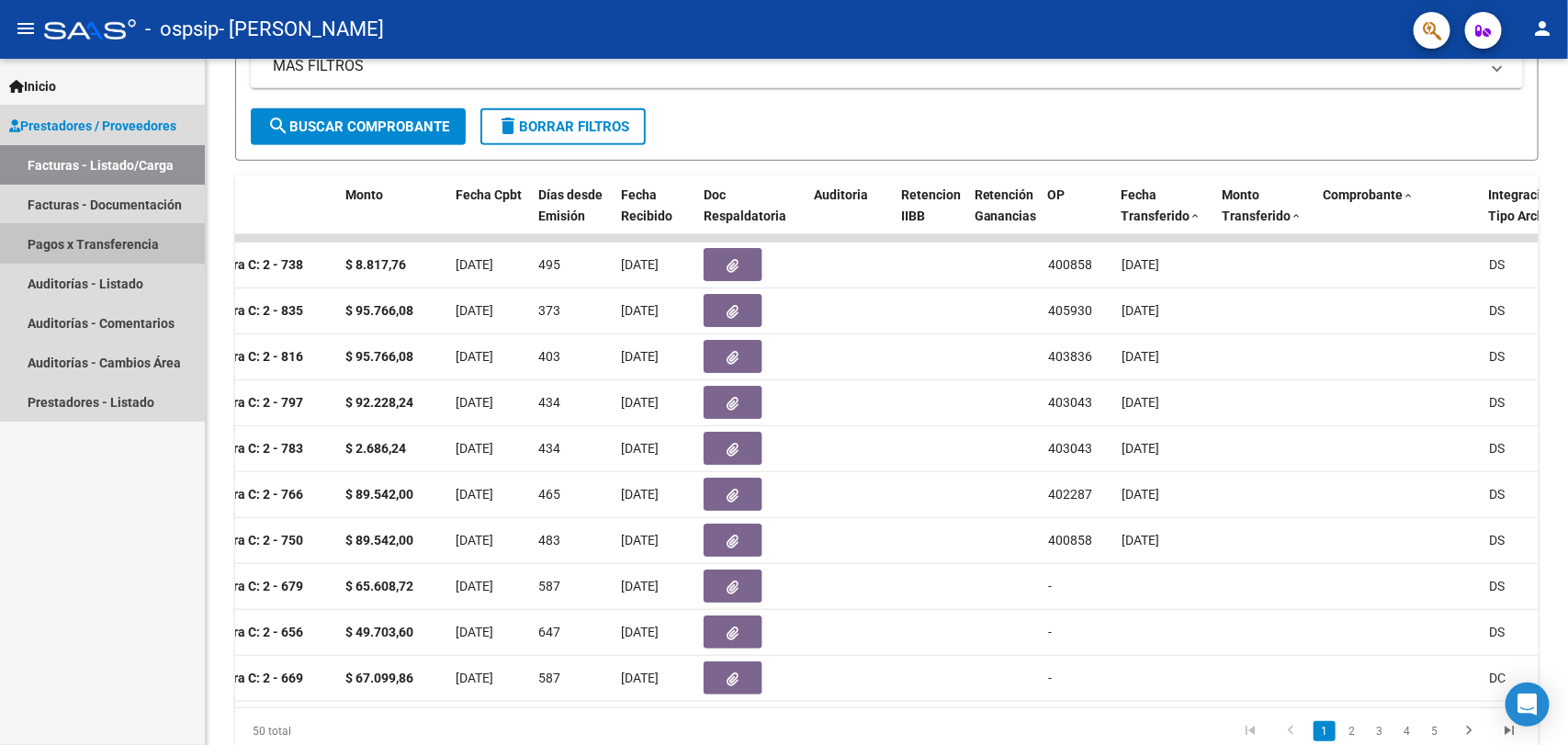
click at [61, 239] on link "Pagos x Transferencia" at bounding box center [102, 244] width 205 height 40
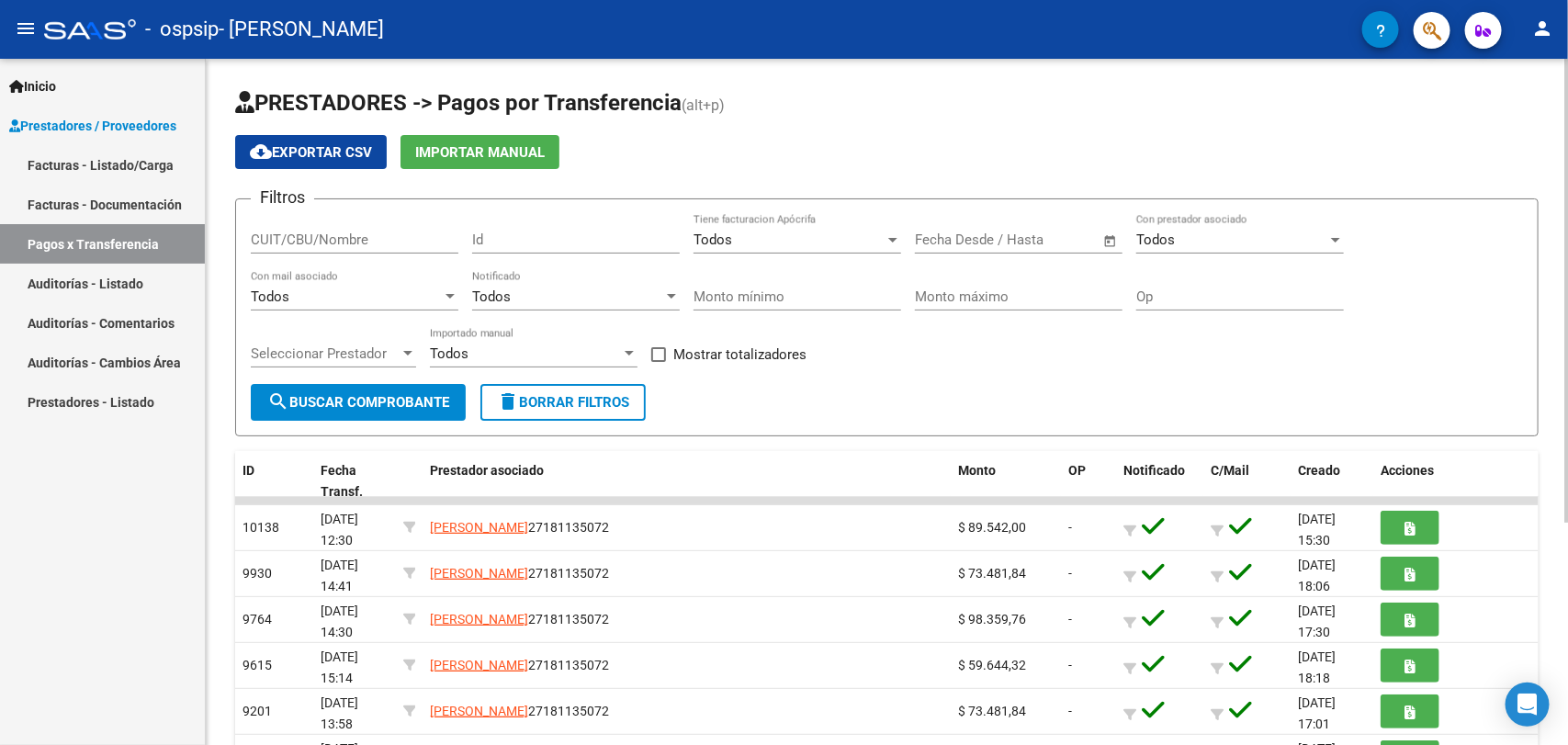
click at [1567, 406] on div at bounding box center [1566, 291] width 5 height 464
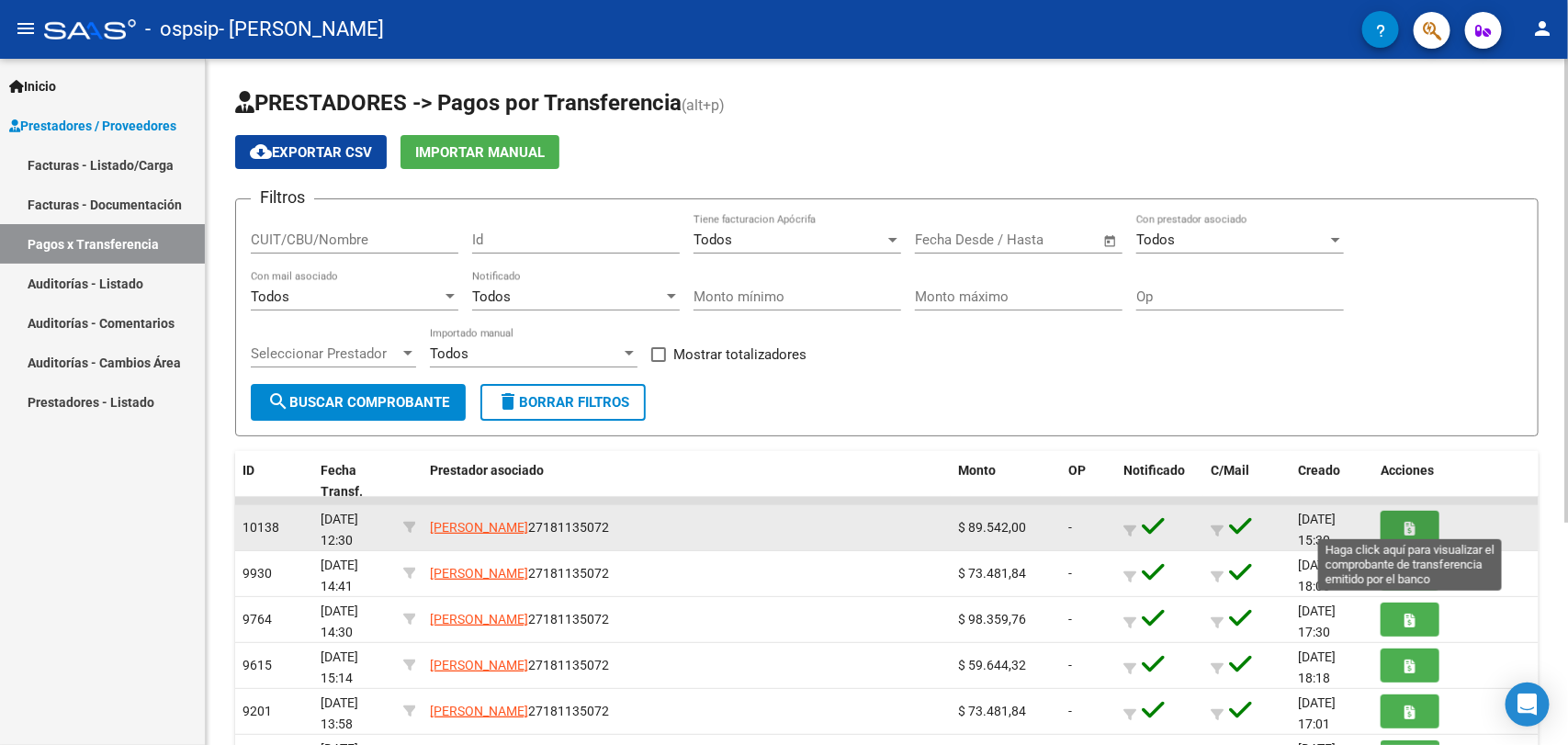
click at [1407, 525] on icon "button" at bounding box center [1410, 529] width 10 height 14
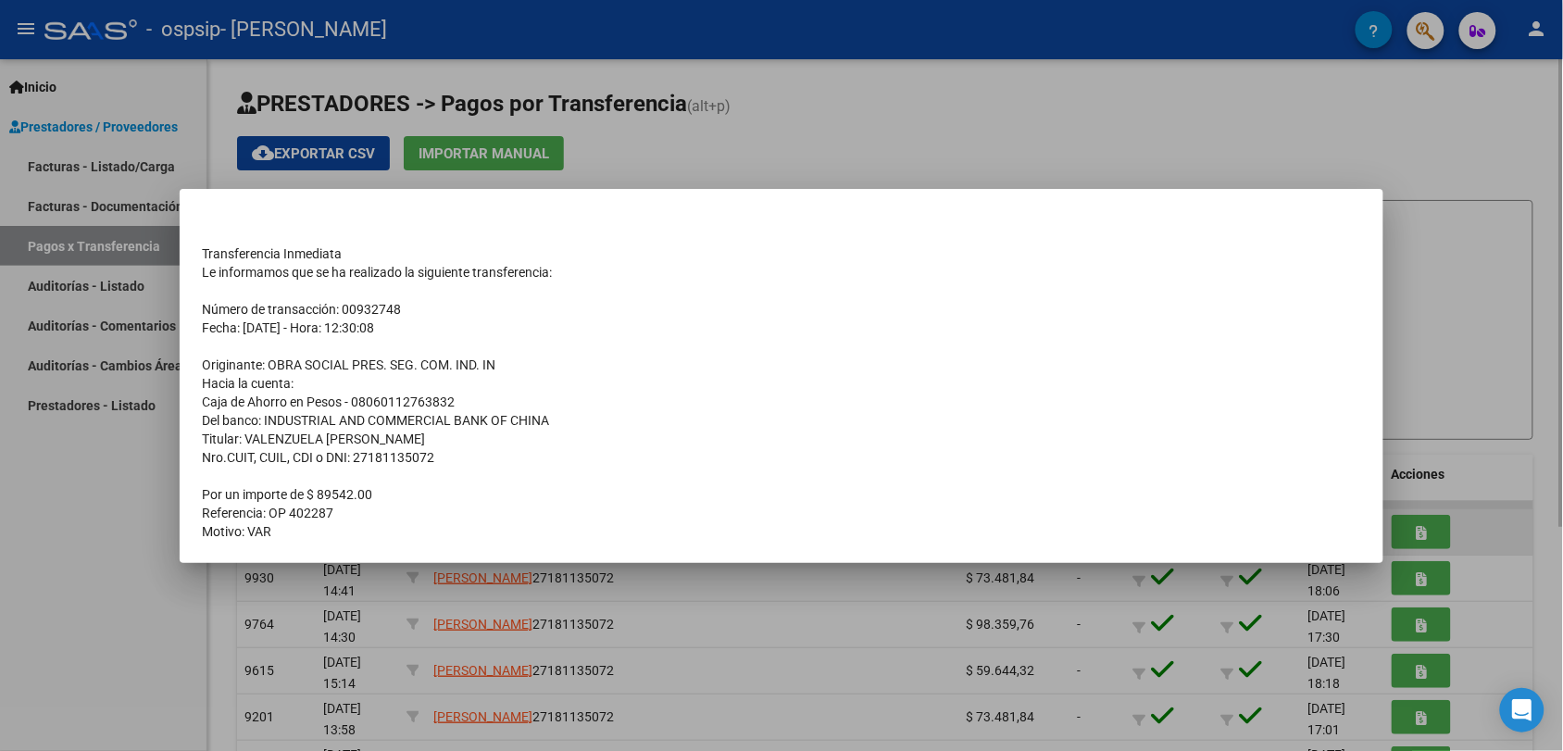
click at [1419, 529] on div at bounding box center [781, 375] width 1563 height 751
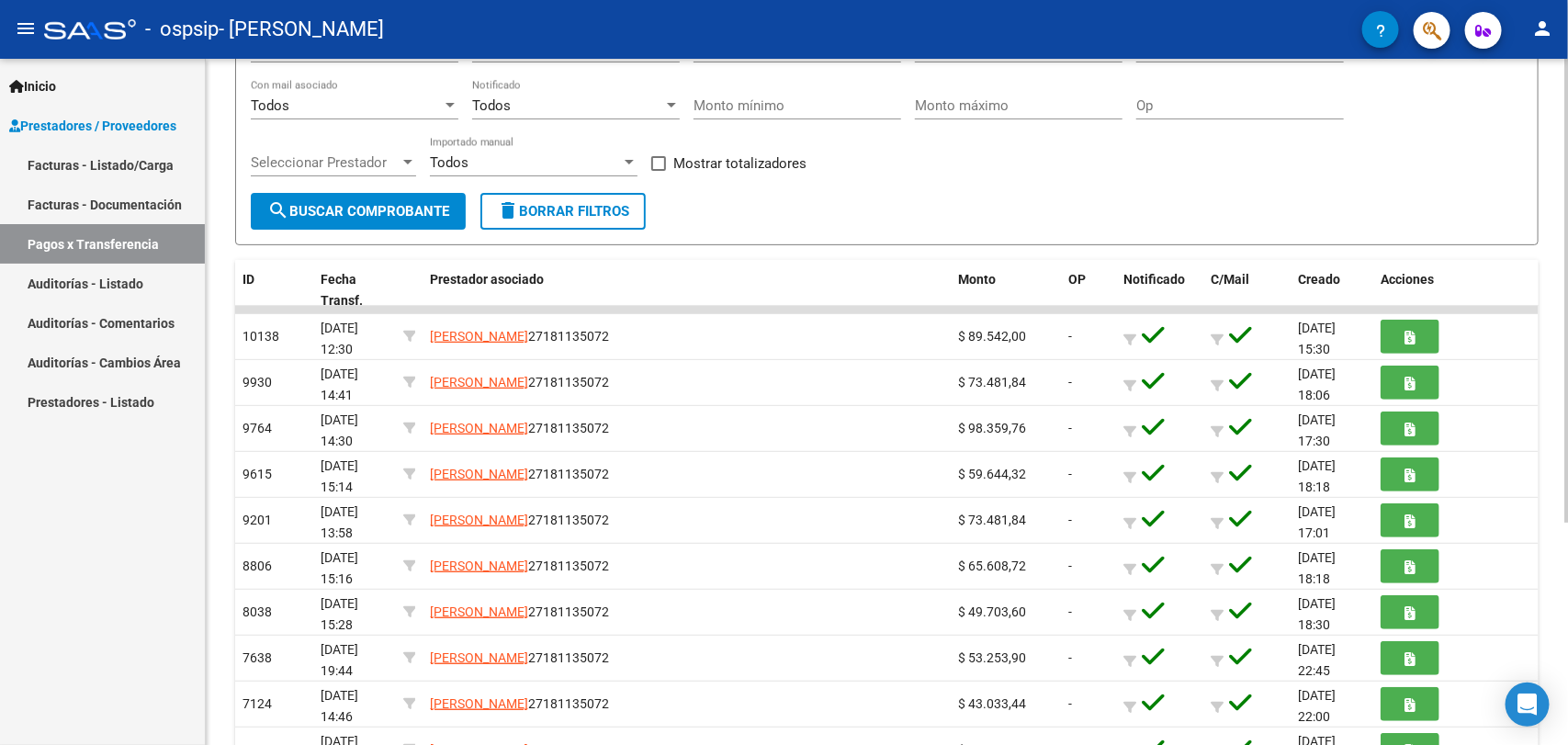
scroll to position [328, 0]
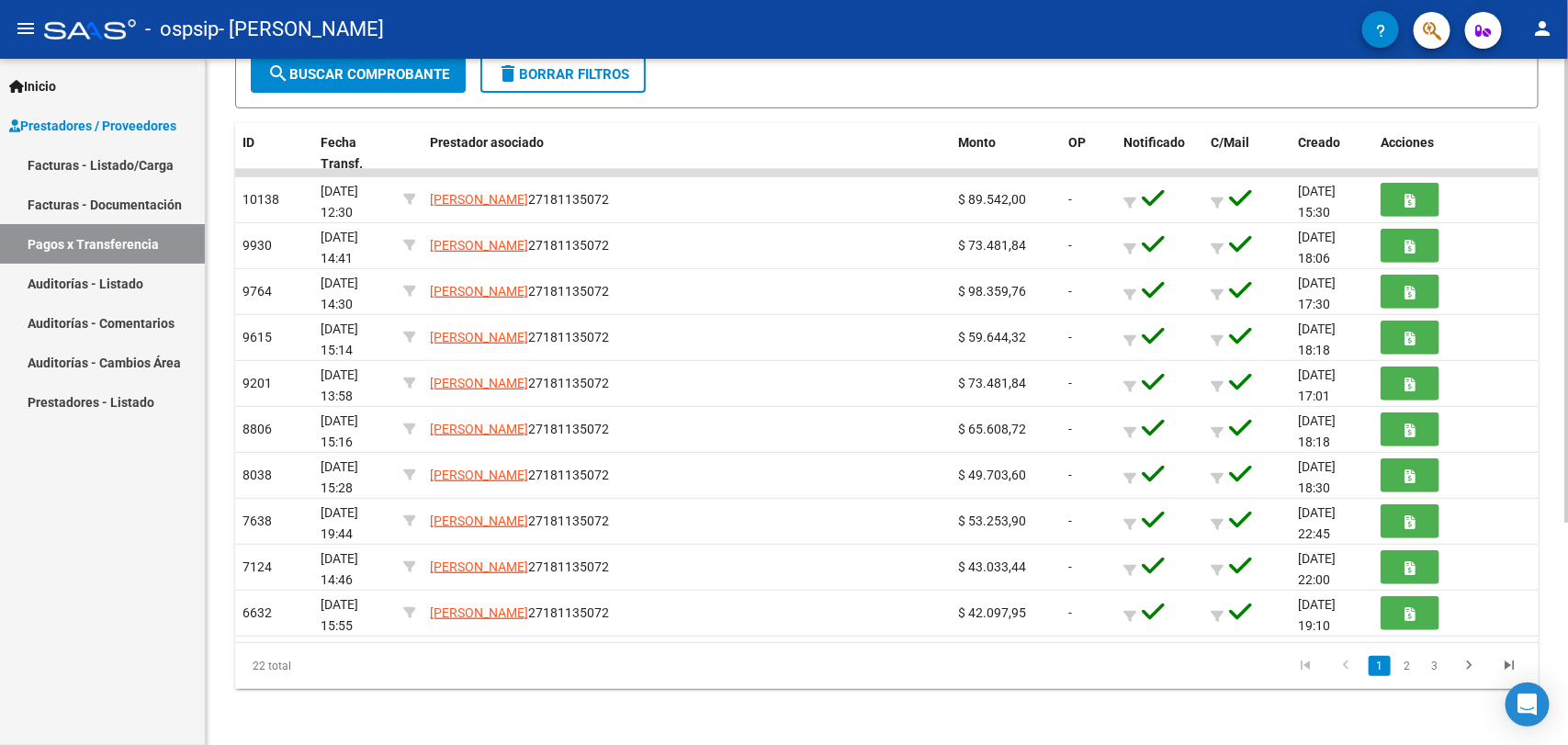
click at [1567, 744] on html "menu - ospsip - [PERSON_NAME] person Inicio Instructivos Contacto OS Prestadore…" at bounding box center [784, 372] width 1568 height 745
click at [1410, 664] on link "2" at bounding box center [1407, 666] width 22 height 20
click at [1380, 672] on link "1" at bounding box center [1380, 666] width 22 height 20
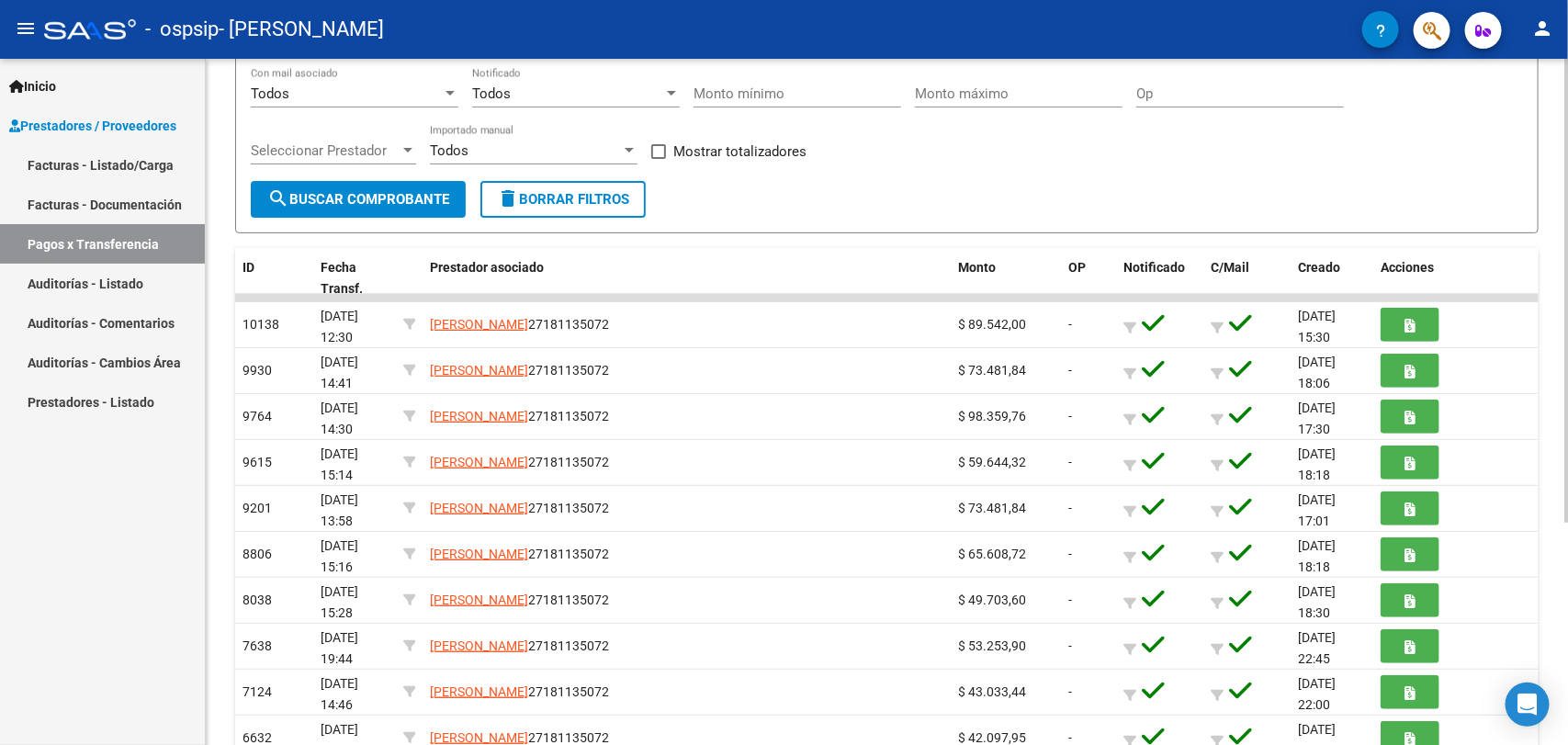
scroll to position [199, 0]
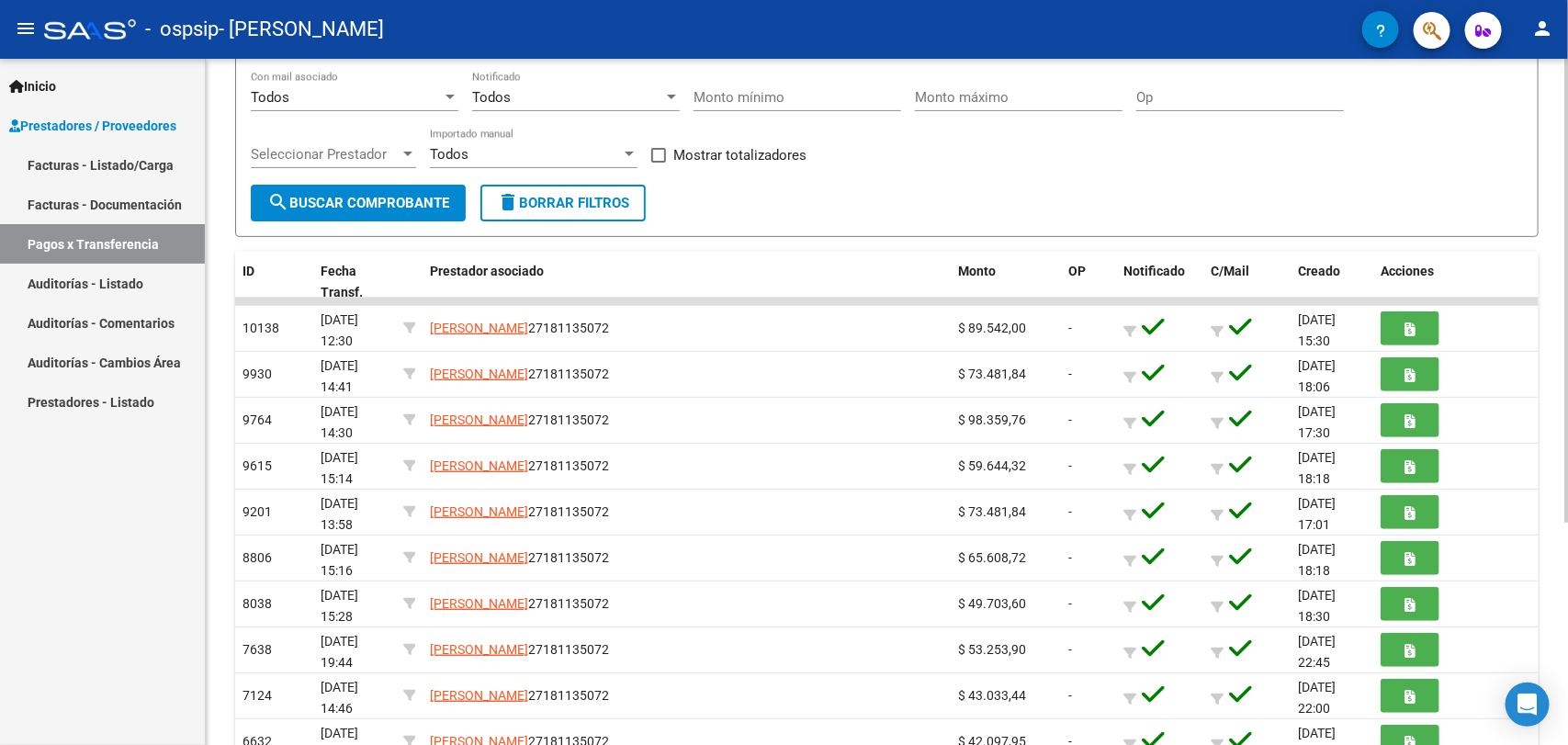
click at [1567, 465] on div at bounding box center [1566, 425] width 5 height 464
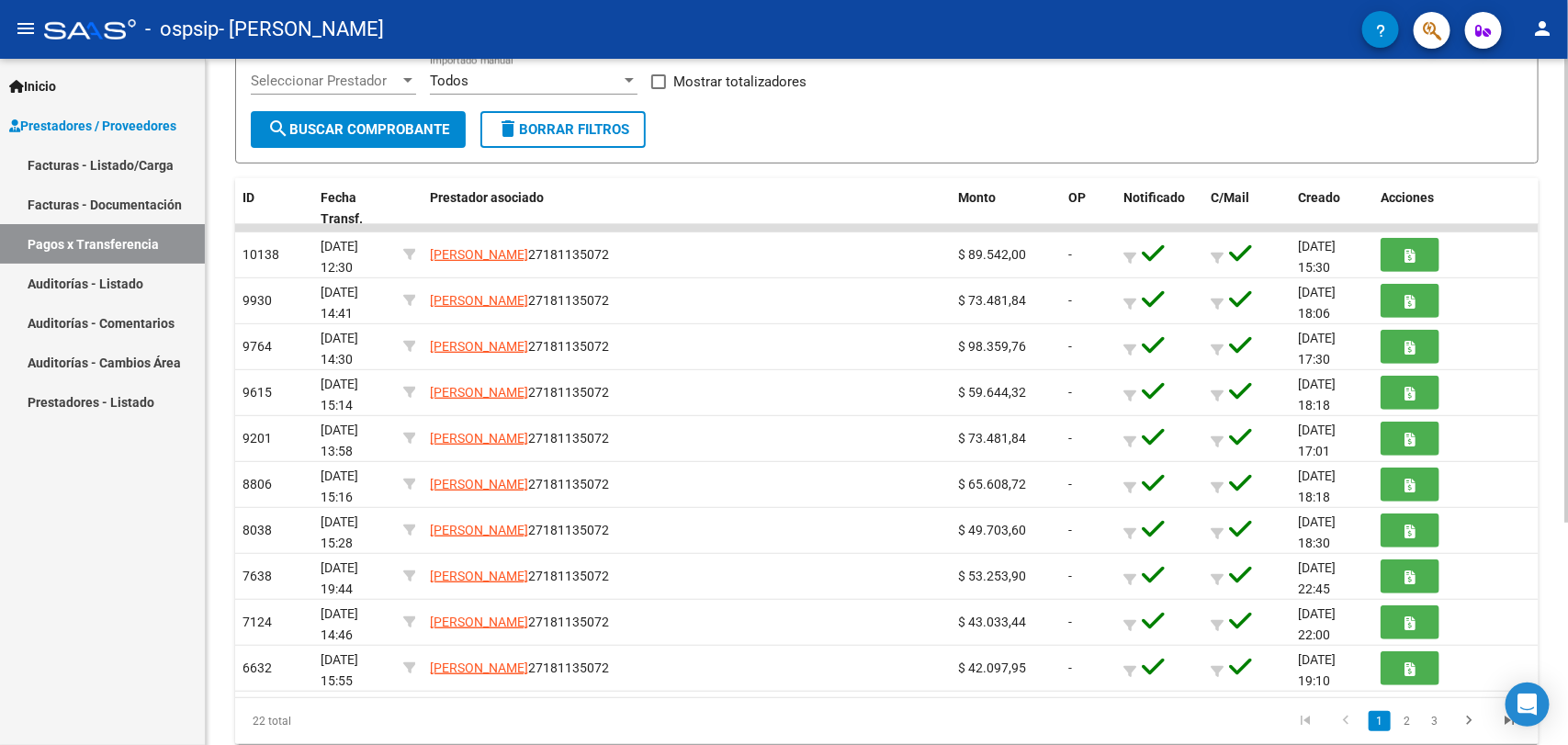
scroll to position [328, 0]
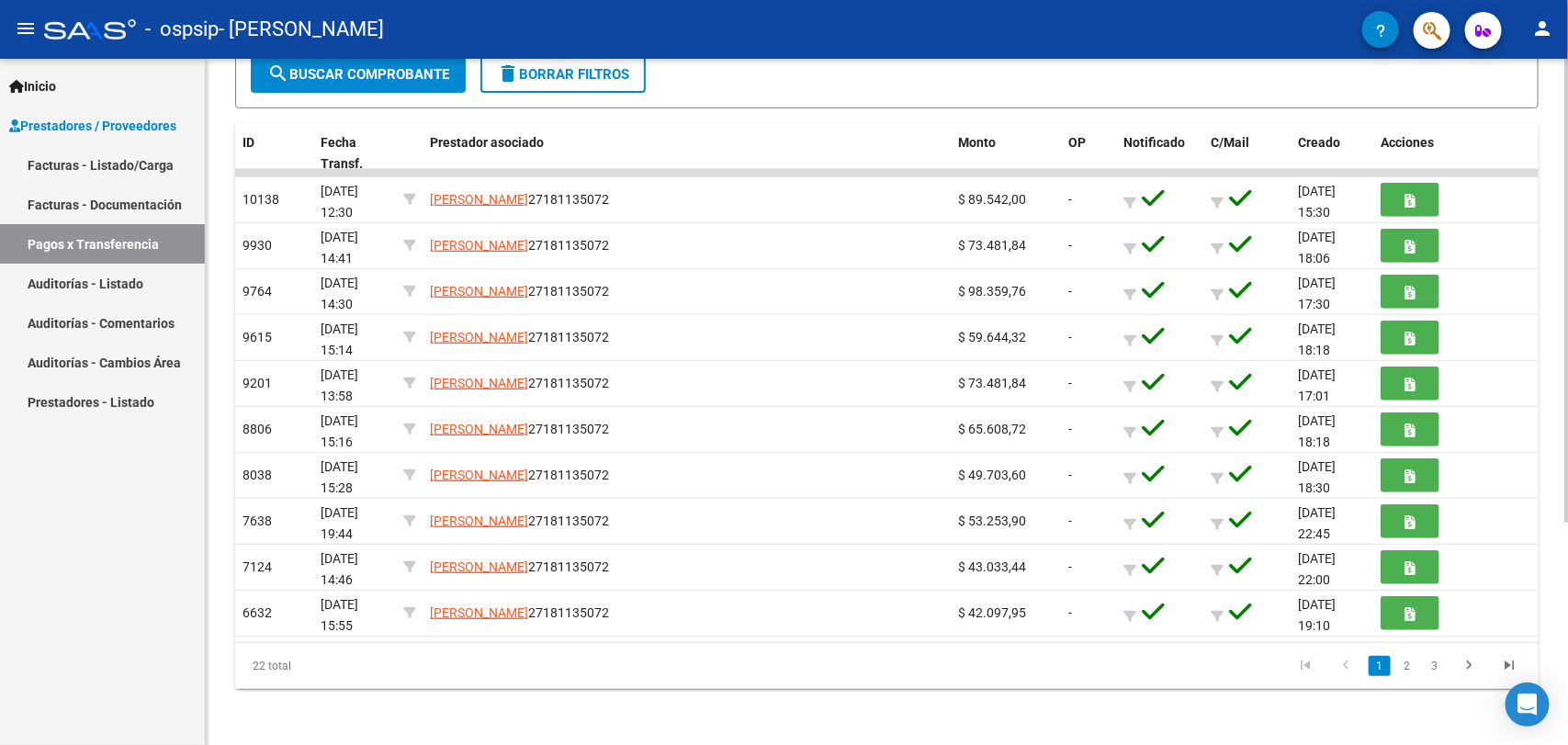
click at [1567, 439] on div at bounding box center [1566, 512] width 5 height 464
click at [1433, 664] on link "3" at bounding box center [1434, 666] width 22 height 20
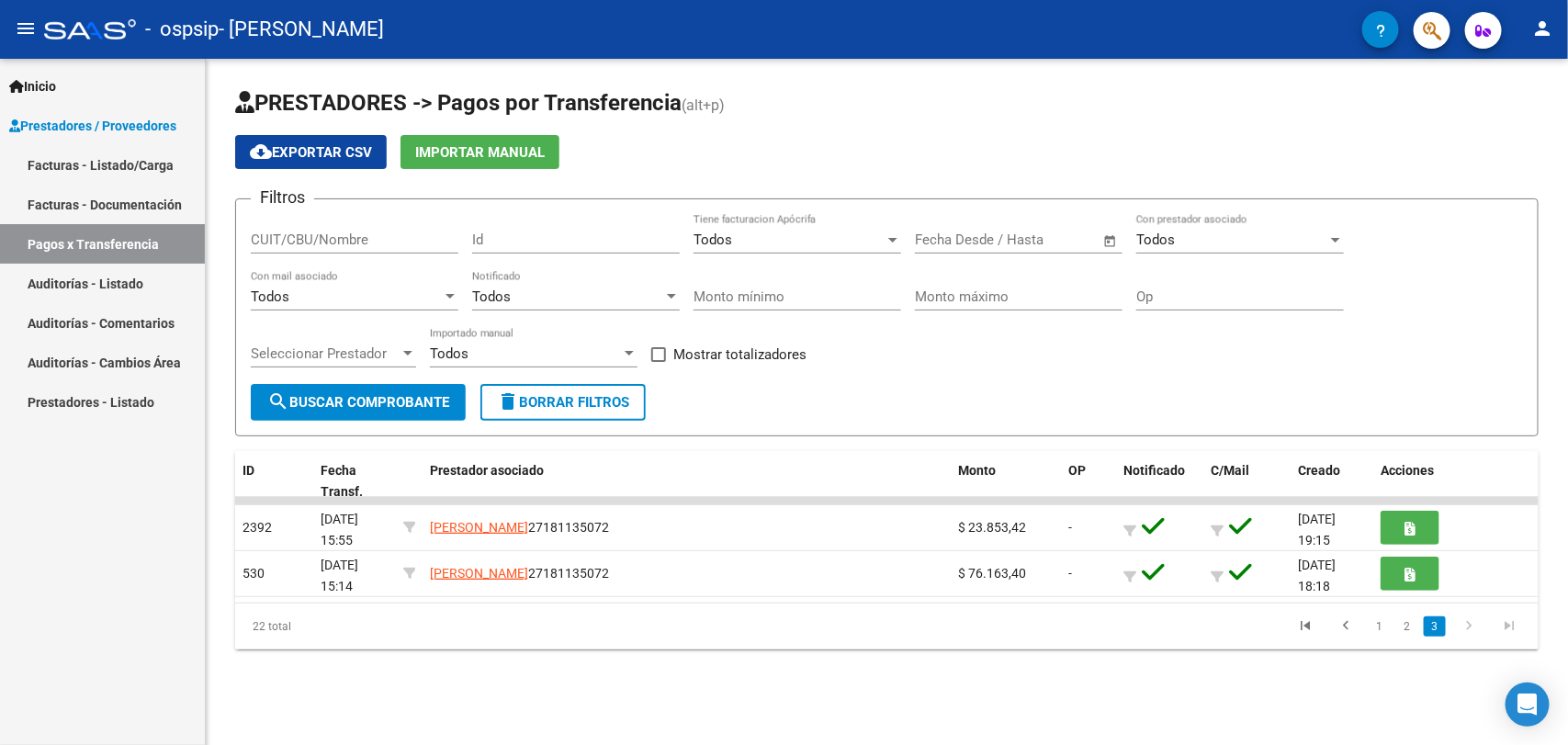
scroll to position [0, 0]
click at [1374, 622] on link "1" at bounding box center [1380, 626] width 22 height 20
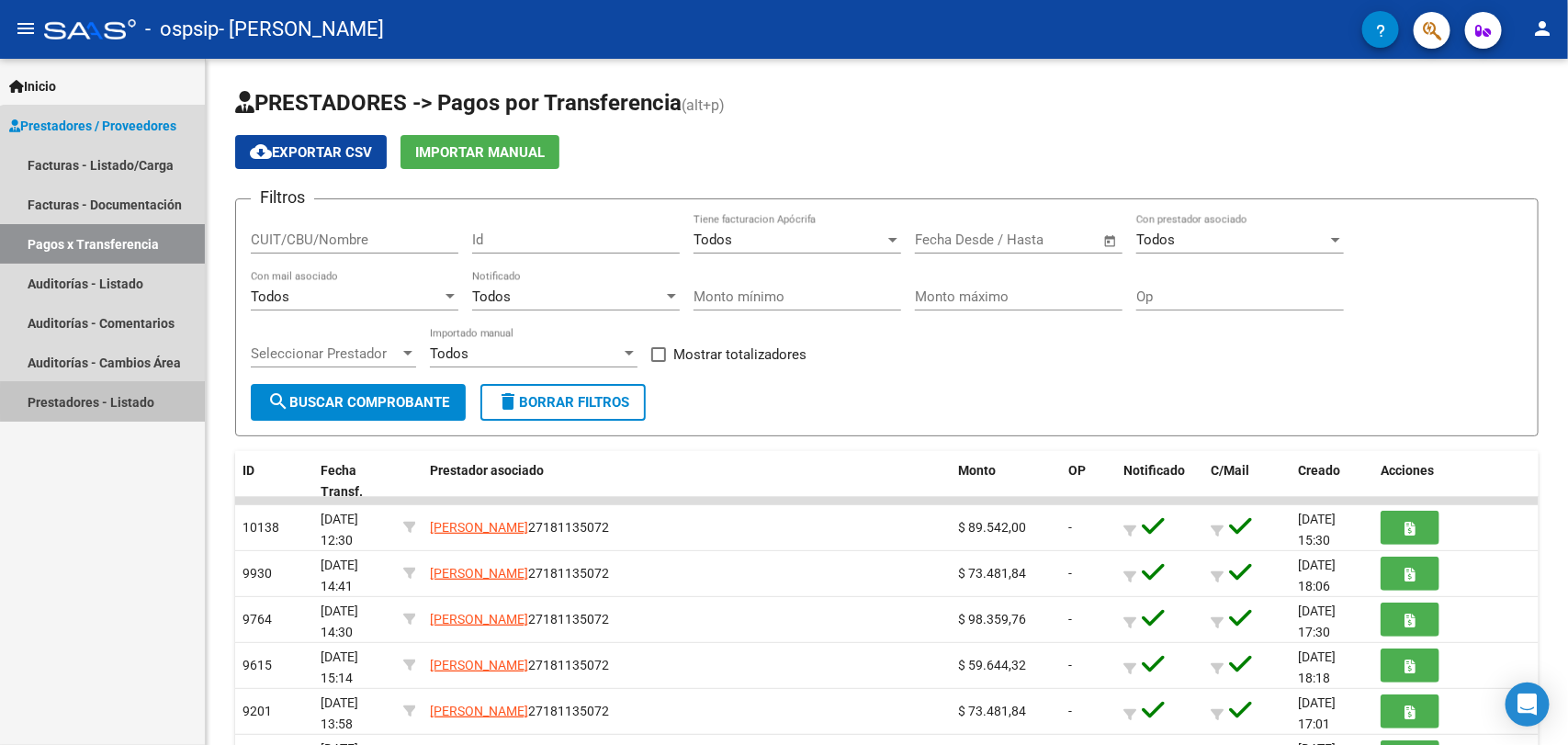
click at [117, 402] on link "Prestadores - Listado" at bounding box center [102, 402] width 205 height 40
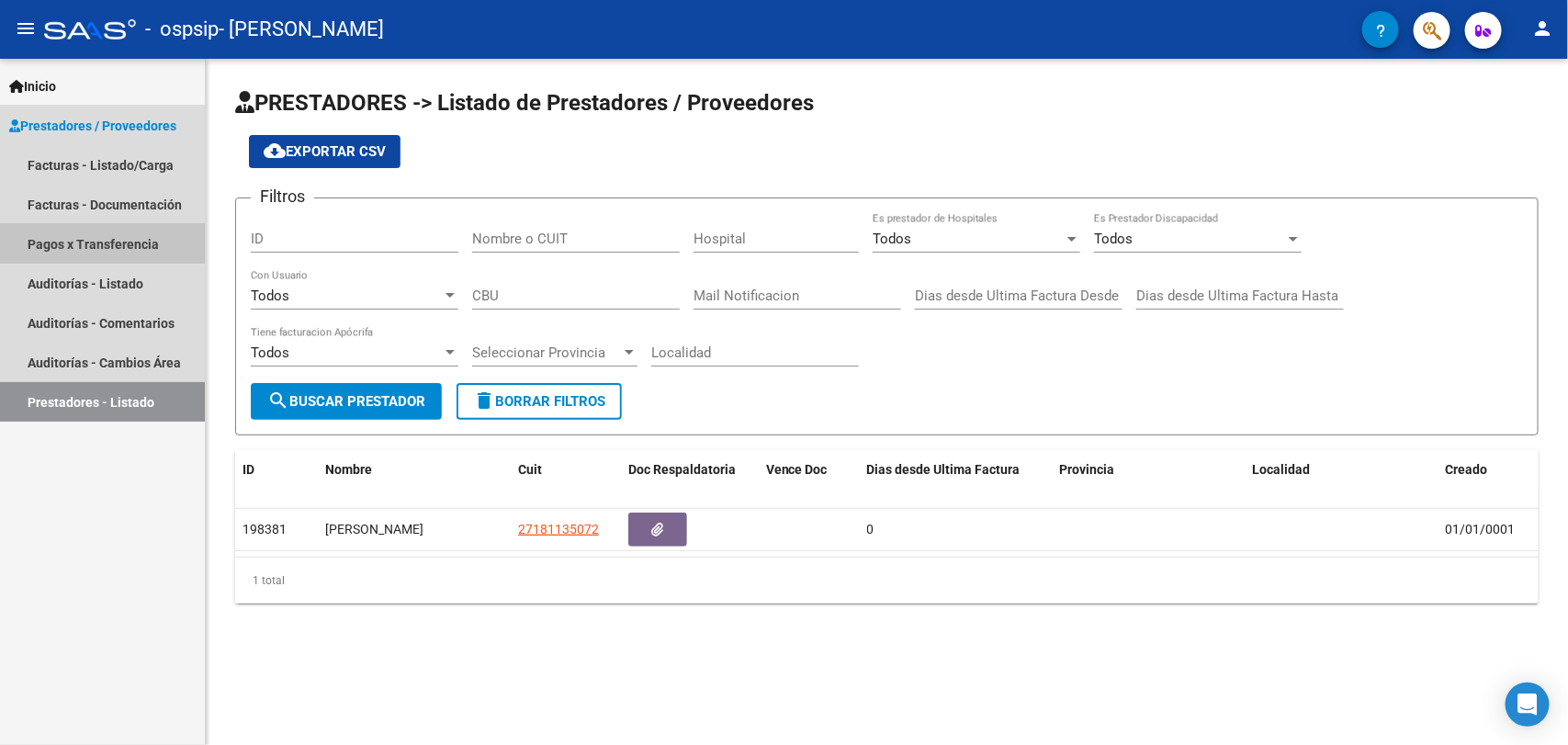
click at [113, 240] on link "Pagos x Transferencia" at bounding box center [102, 244] width 205 height 40
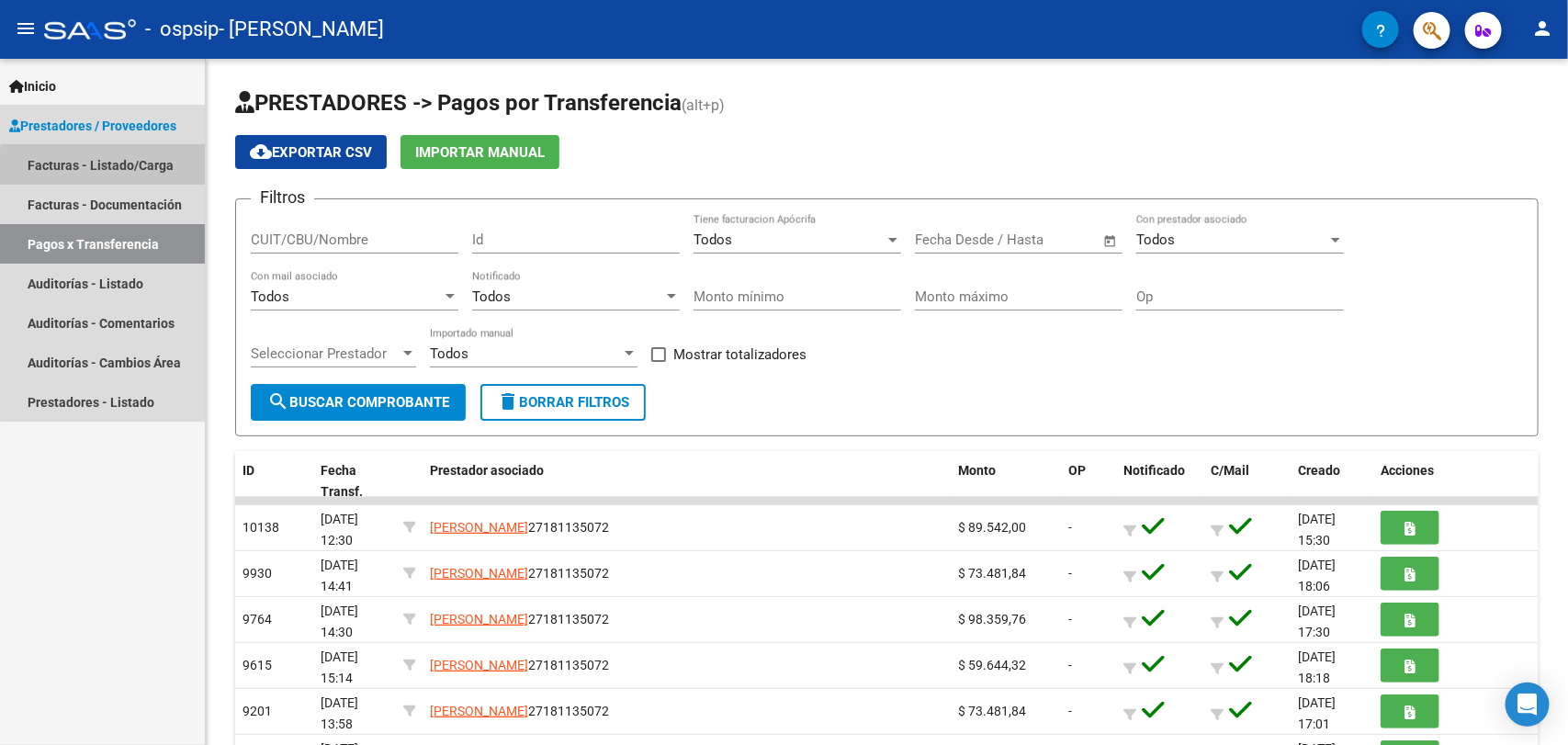
click at [145, 170] on link "Facturas - Listado/Carga" at bounding box center [102, 165] width 205 height 40
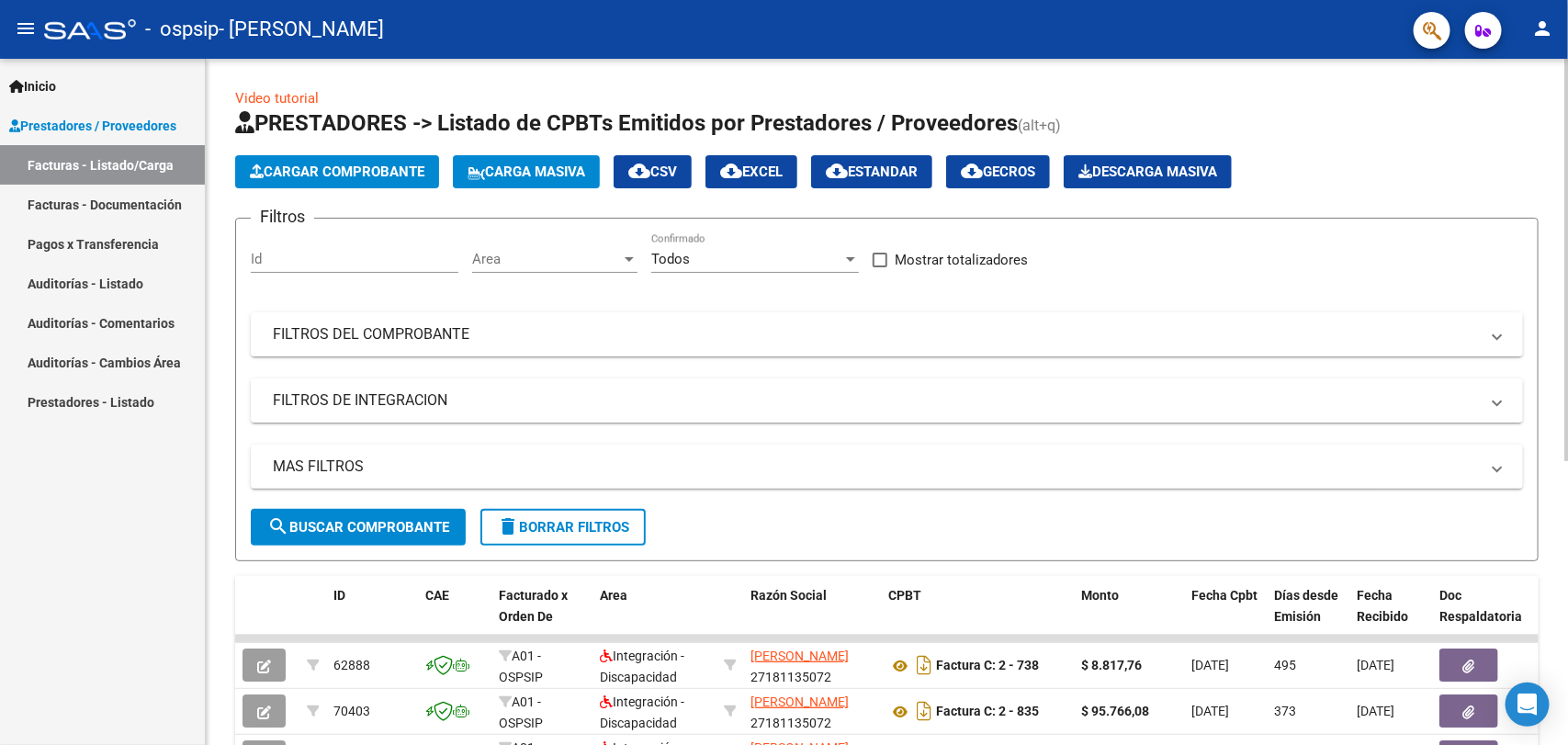
click at [1566, 446] on div at bounding box center [1566, 260] width 5 height 403
drag, startPoint x: 1562, startPoint y: 433, endPoint x: 1567, endPoint y: 553, distance: 120.1
click at [1567, 553] on div "Video tutorial PRESTADORES -> Listado de CPBTs Emitidos por Prestadores / Prove…" at bounding box center [889, 636] width 1367 height 1155
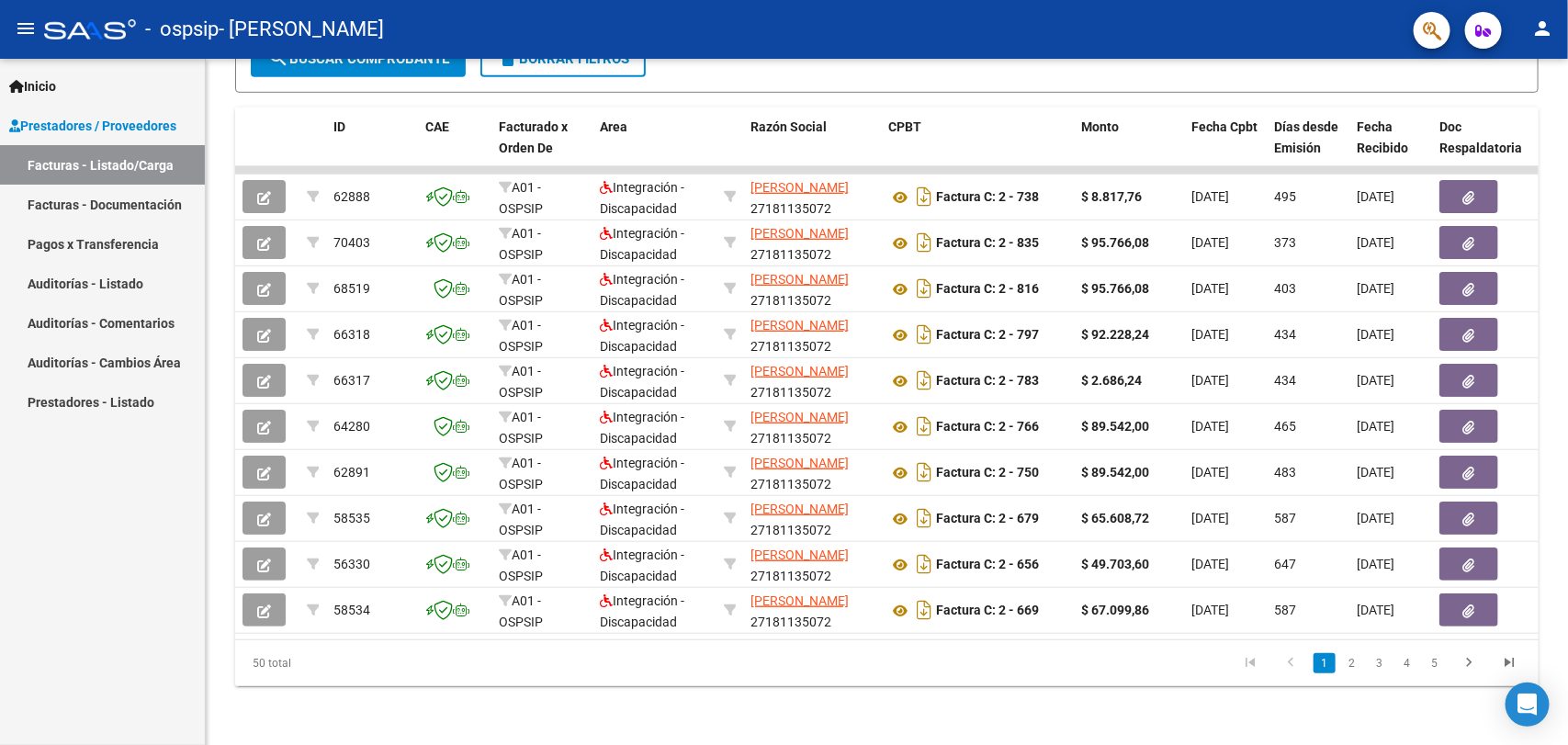
click at [1567, 548] on div at bounding box center [1566, 402] width 5 height 686
click at [1555, 545] on div "Video tutorial PRESTADORES -> Listado de CPBTs Emitidos por Prestadores / Prove…" at bounding box center [886, 168] width 1362 height 1155
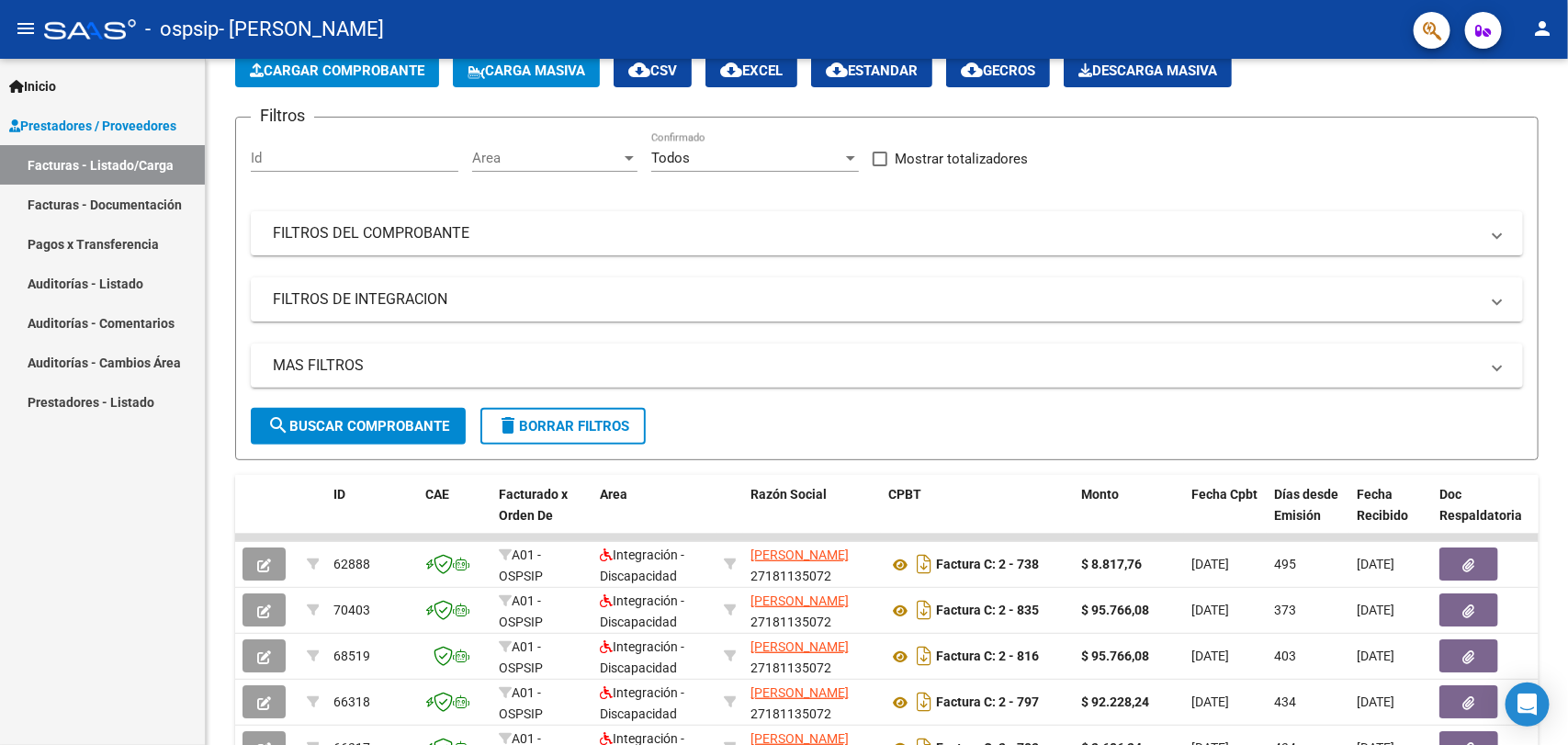
scroll to position [57, 0]
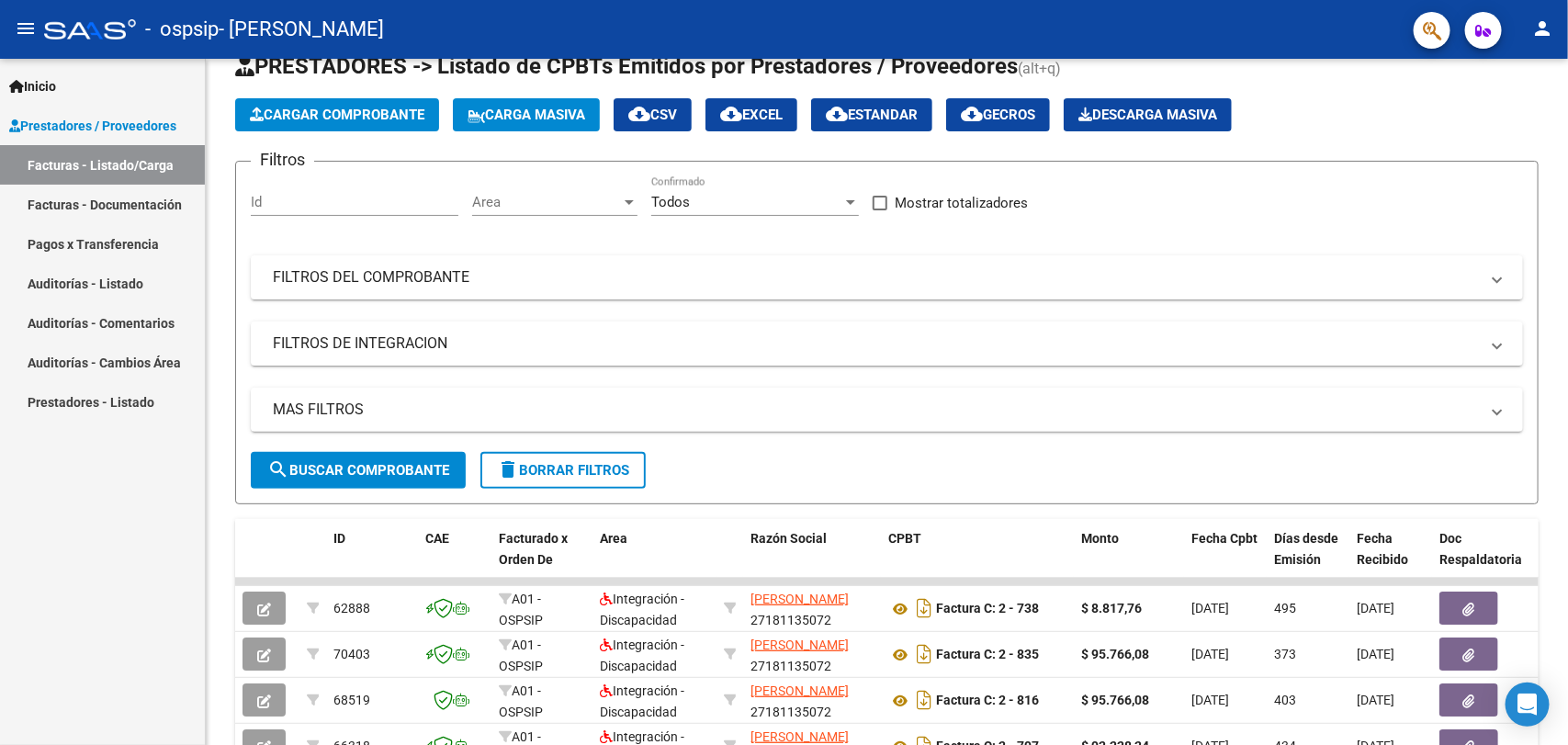
click at [1543, 300] on div "Video tutorial PRESTADORES -> Listado de CPBTs Emitidos por Prestadores / Prove…" at bounding box center [889, 579] width 1367 height 1155
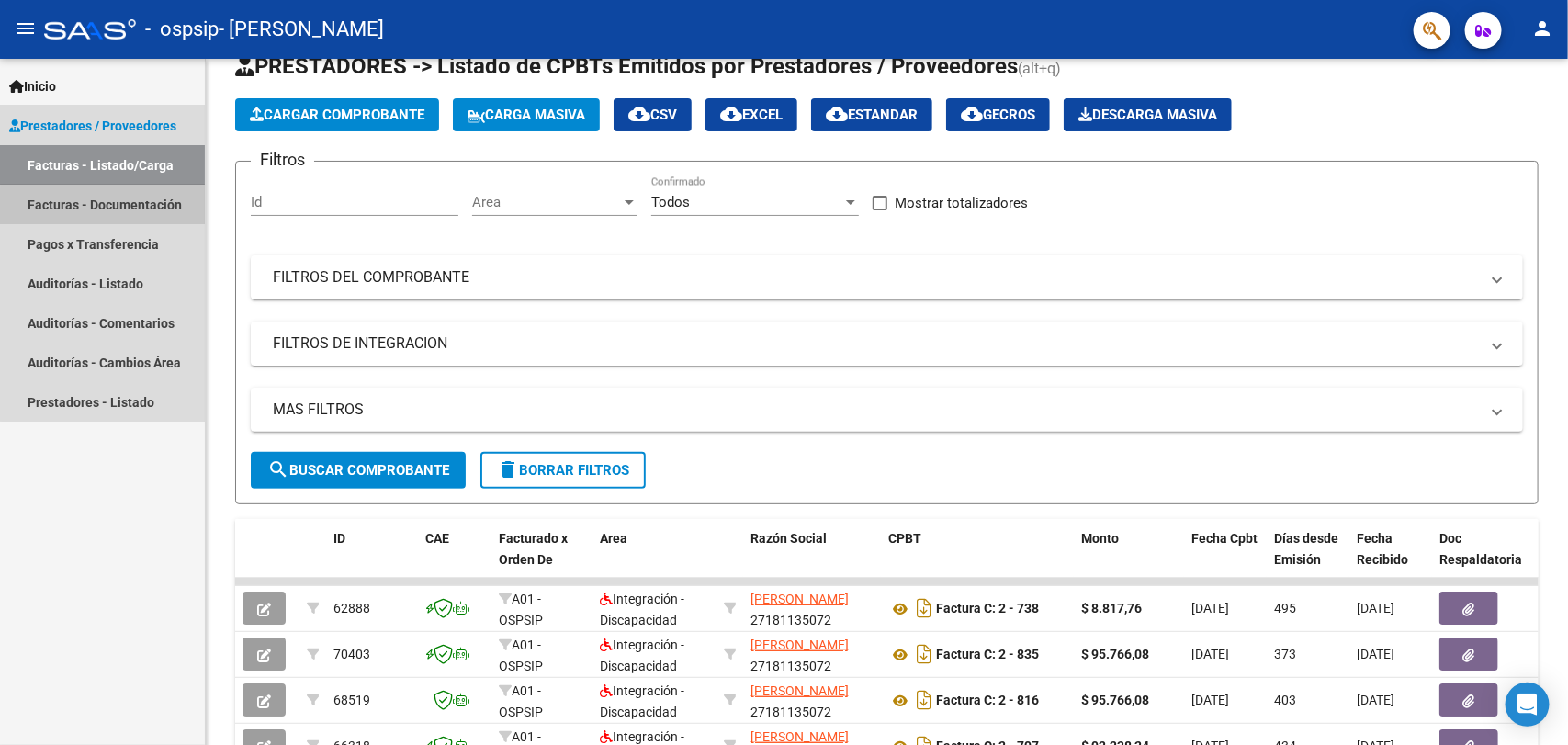
click at [112, 207] on link "Facturas - Documentación" at bounding box center [102, 204] width 205 height 40
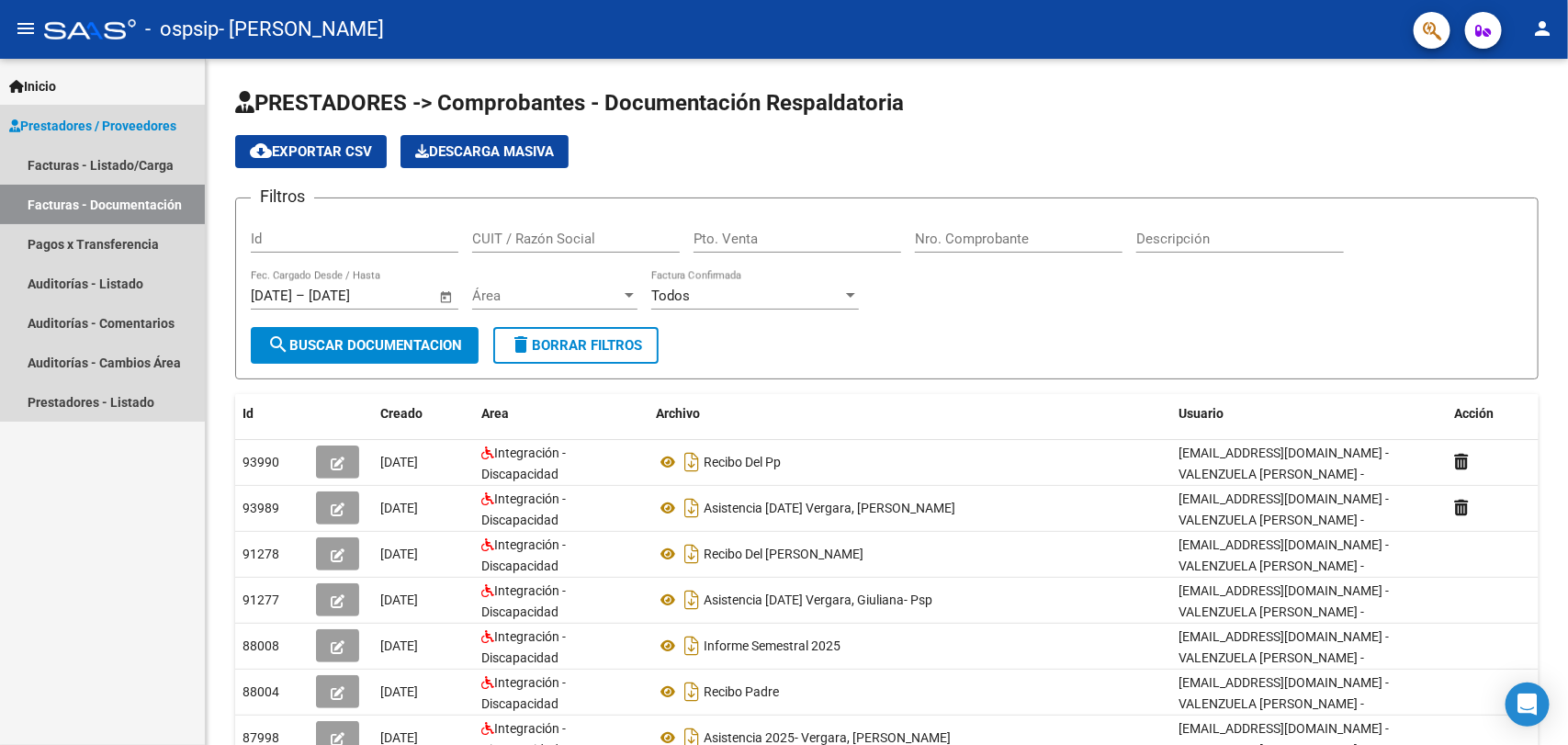
click at [98, 120] on span "Prestadores / Proveedores" at bounding box center [92, 126] width 168 height 20
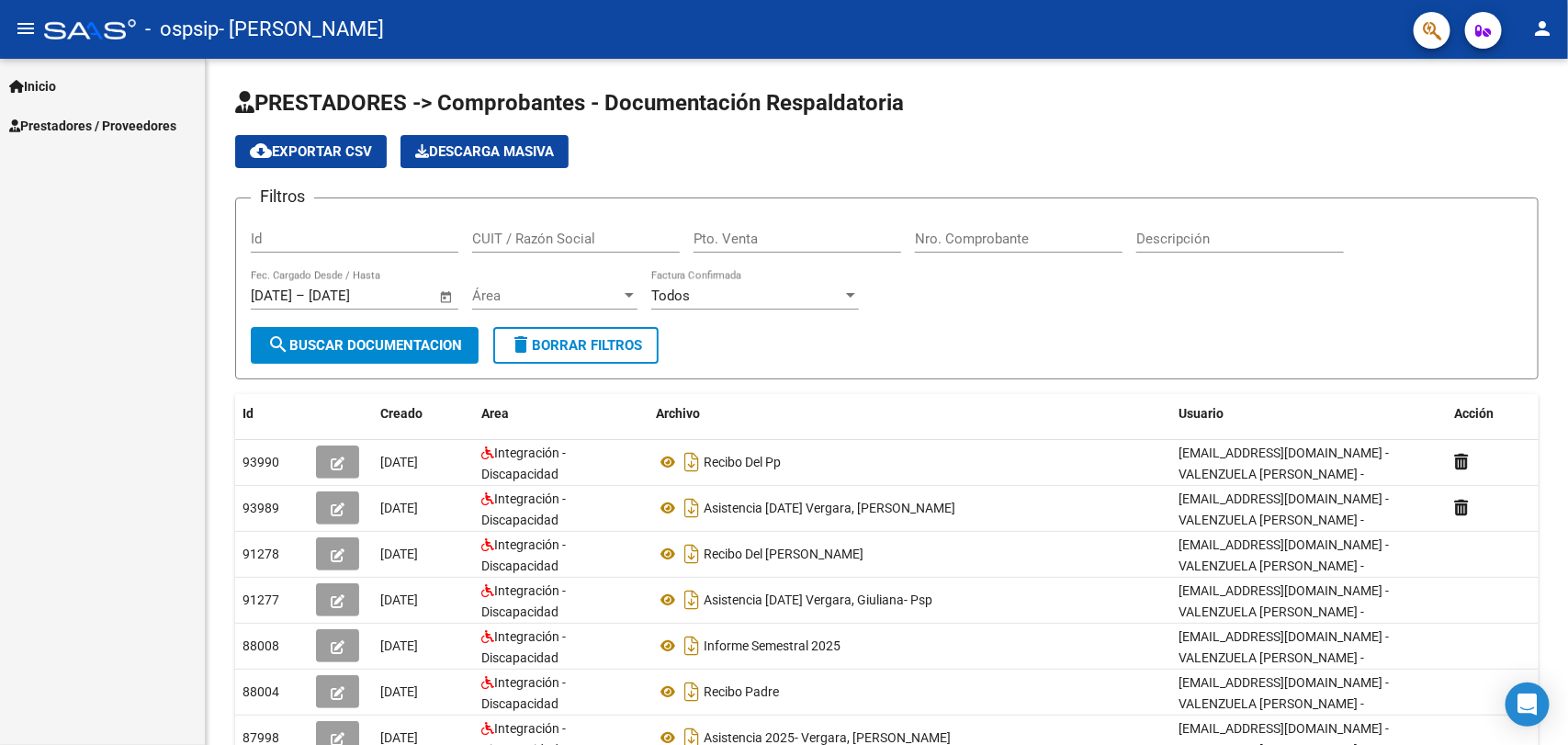
click at [101, 130] on span "Prestadores / Proveedores" at bounding box center [92, 126] width 168 height 20
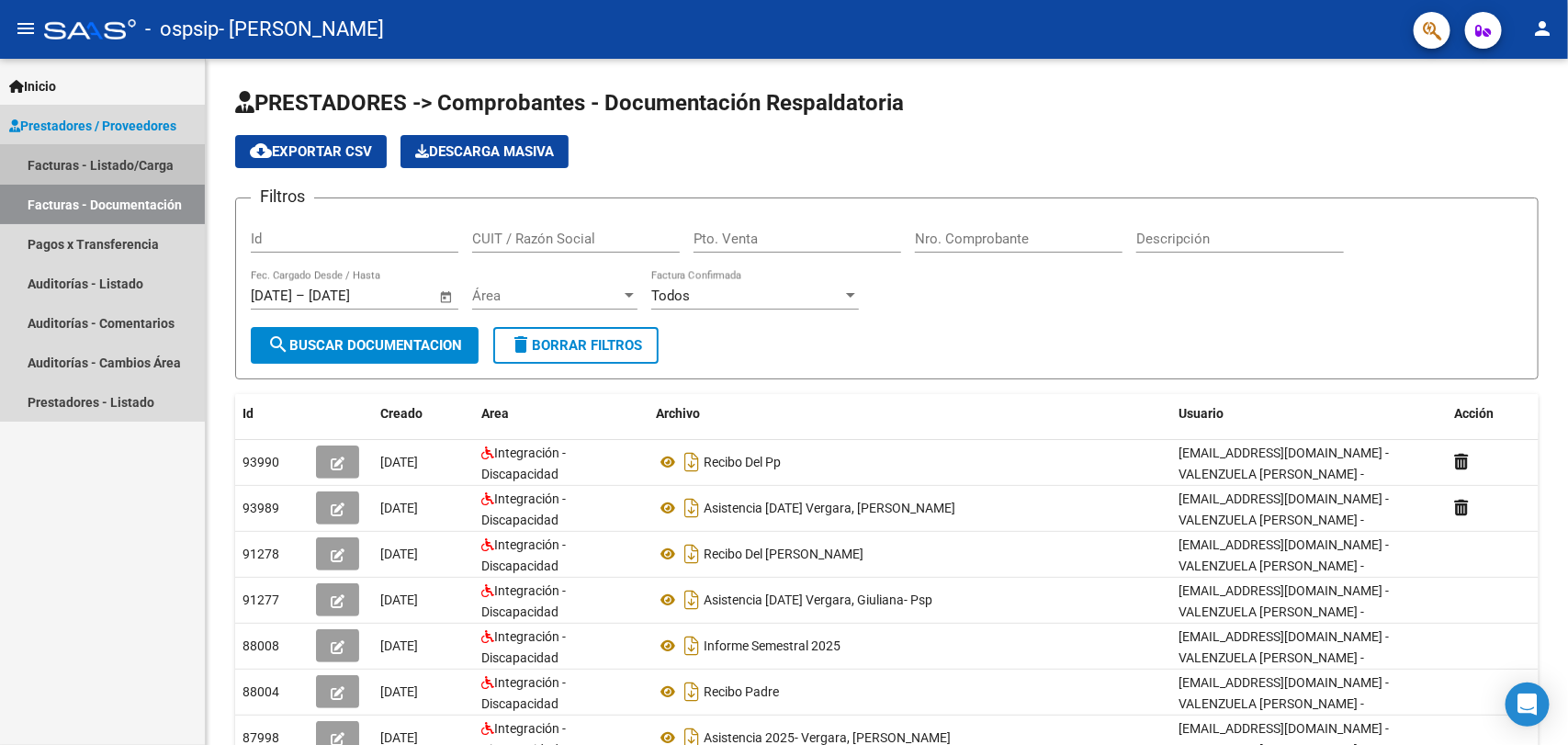
click at [92, 156] on link "Facturas - Listado/Carga" at bounding box center [102, 165] width 205 height 40
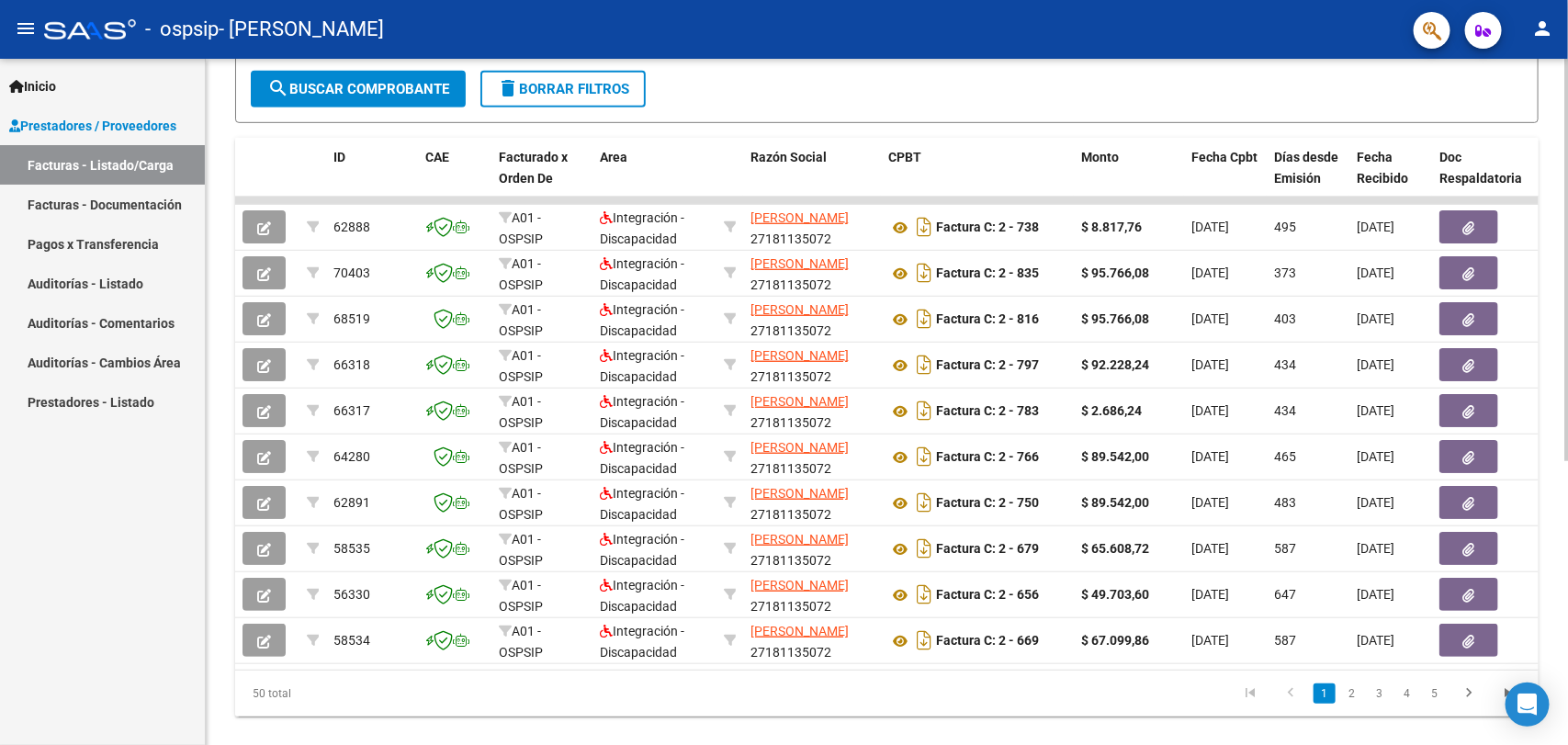
scroll to position [484, 0]
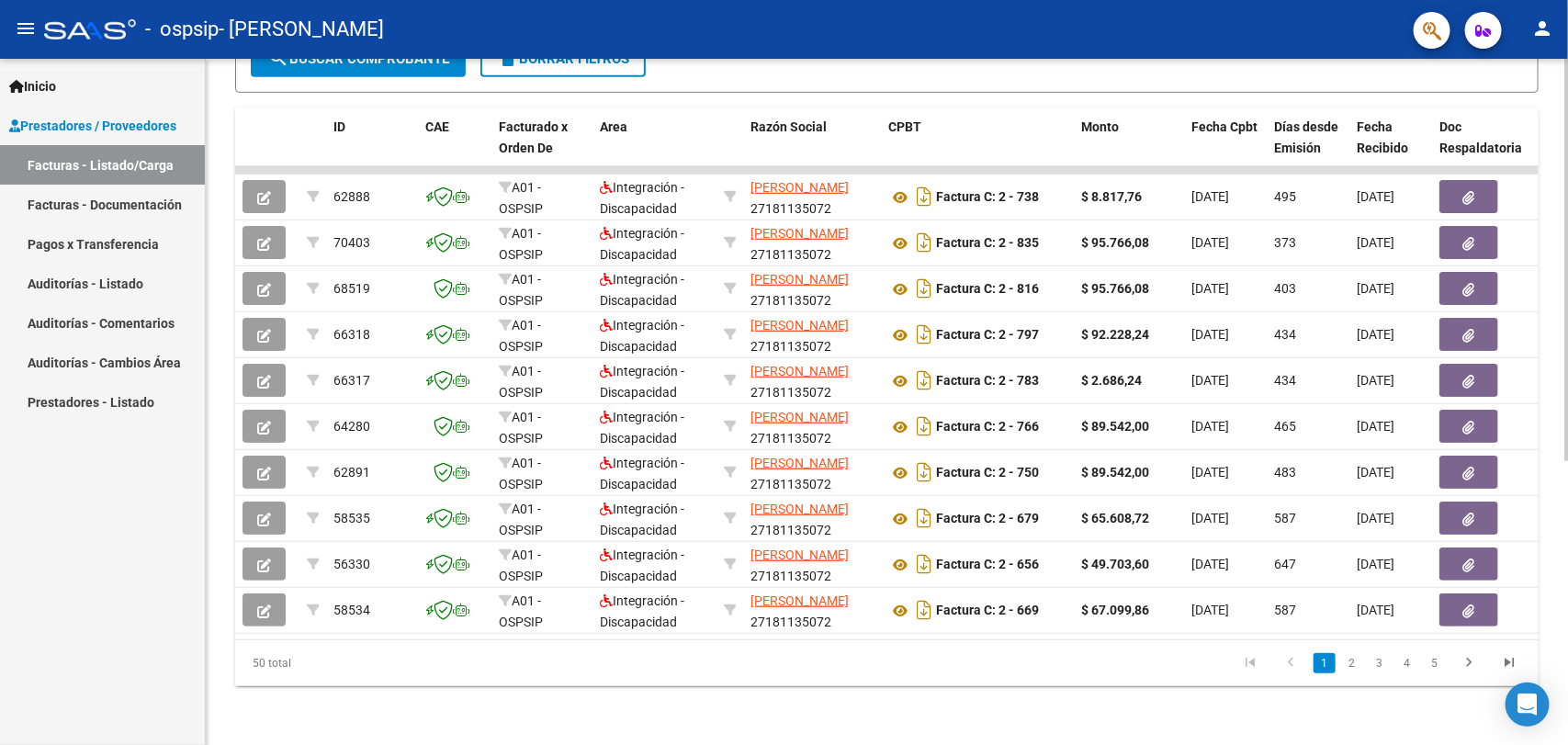
click at [1567, 691] on div at bounding box center [1566, 544] width 5 height 403
click at [1287, 666] on icon "go to previous page" at bounding box center [1290, 665] width 24 height 22
click at [1356, 668] on link "2" at bounding box center [1352, 663] width 22 height 20
click at [1383, 667] on link "3" at bounding box center [1380, 663] width 22 height 20
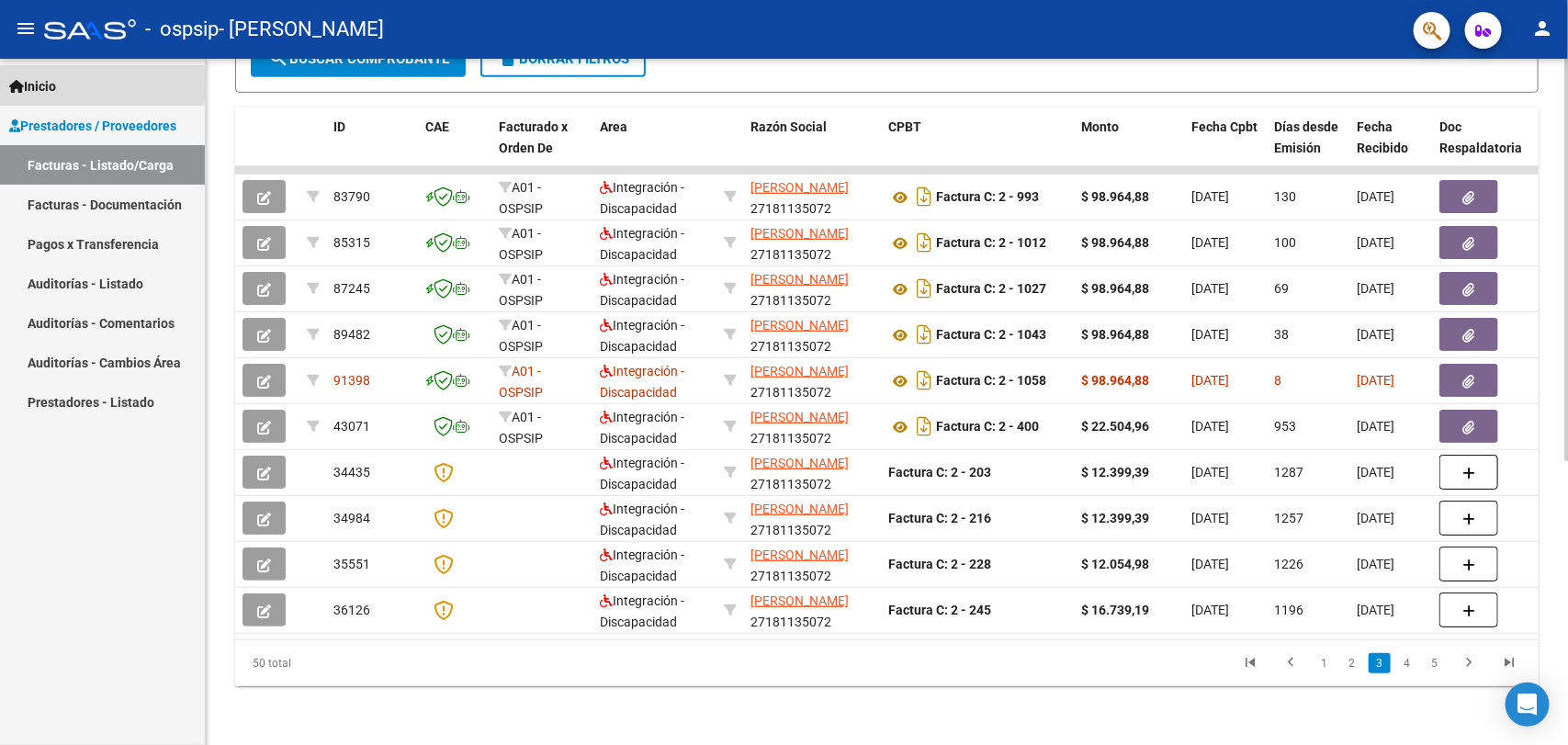
click at [56, 84] on span "Inicio" at bounding box center [32, 86] width 47 height 20
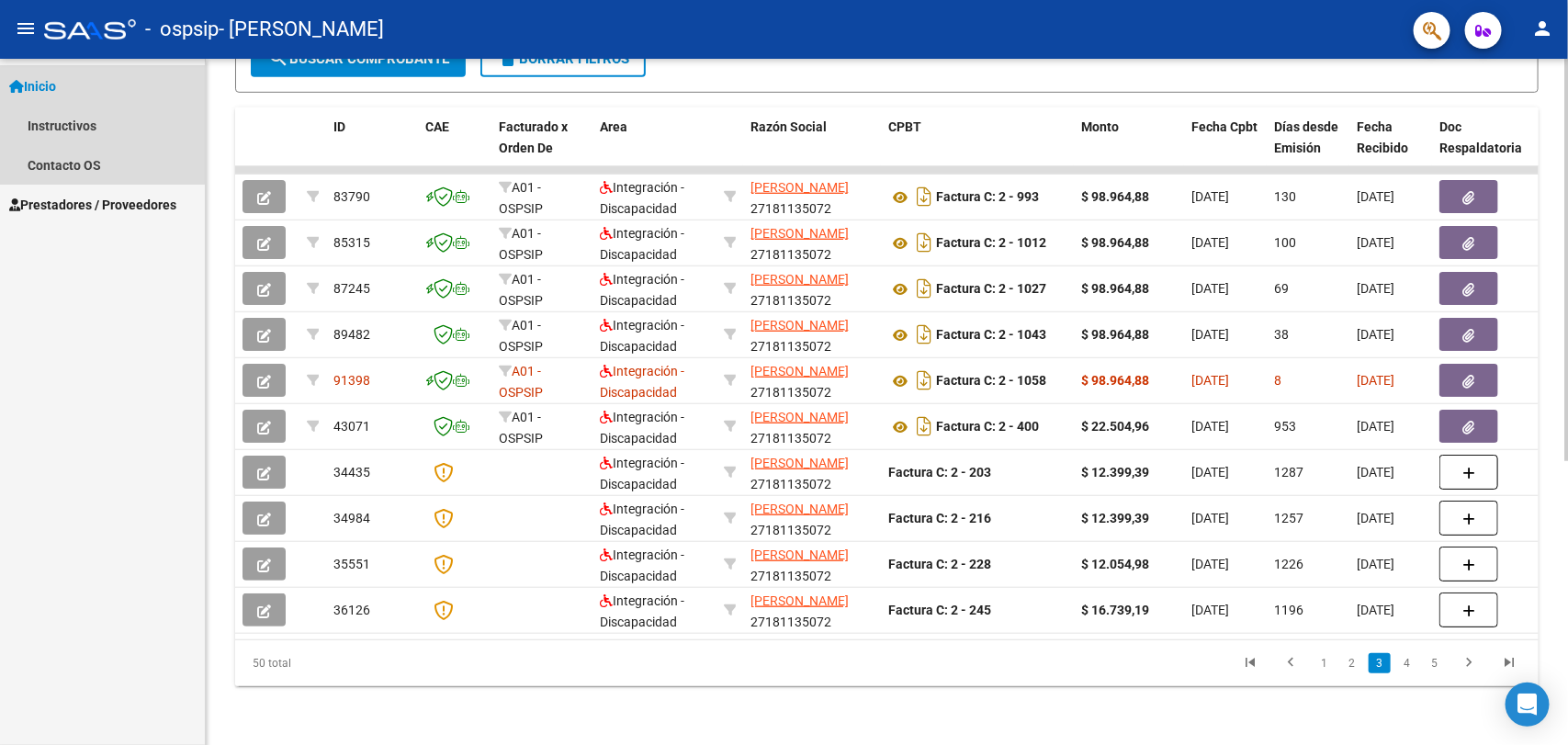
click at [56, 84] on span "Inicio" at bounding box center [32, 86] width 47 height 20
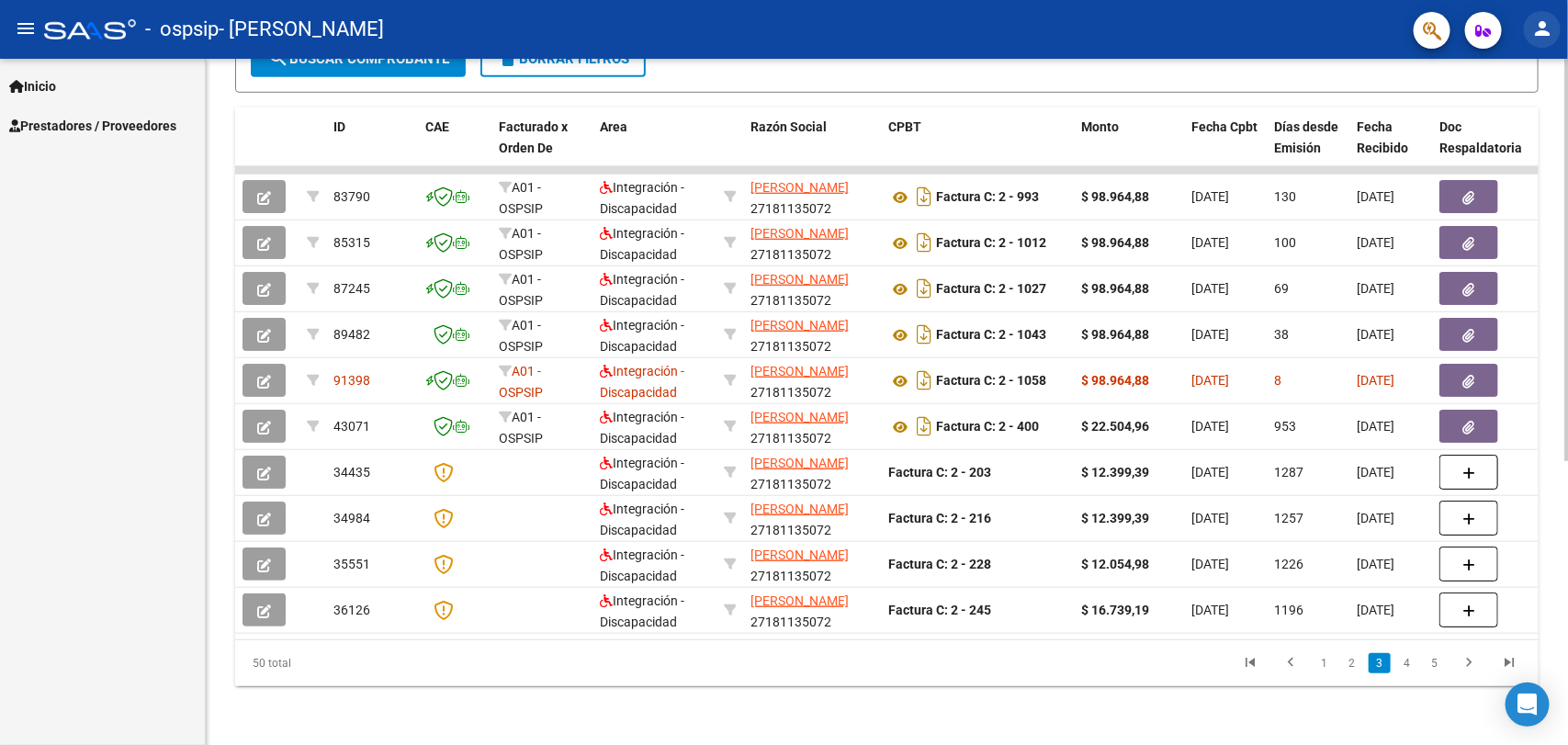
click at [1550, 29] on mat-icon "person" at bounding box center [1542, 29] width 22 height 22
click at [1496, 115] on button "exit_to_app Salir" at bounding box center [1505, 121] width 112 height 44
